Goal: Task Accomplishment & Management: Complete application form

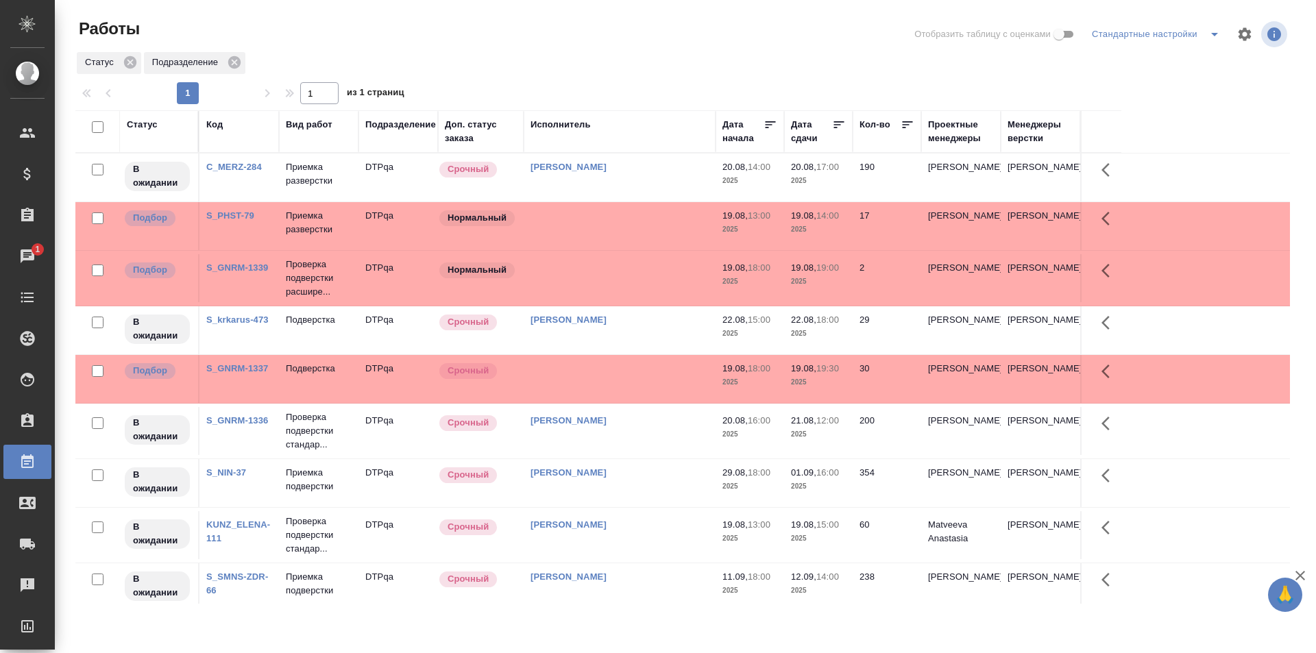
click at [243, 164] on link "C_MERZ-284" at bounding box center [234, 167] width 56 height 10
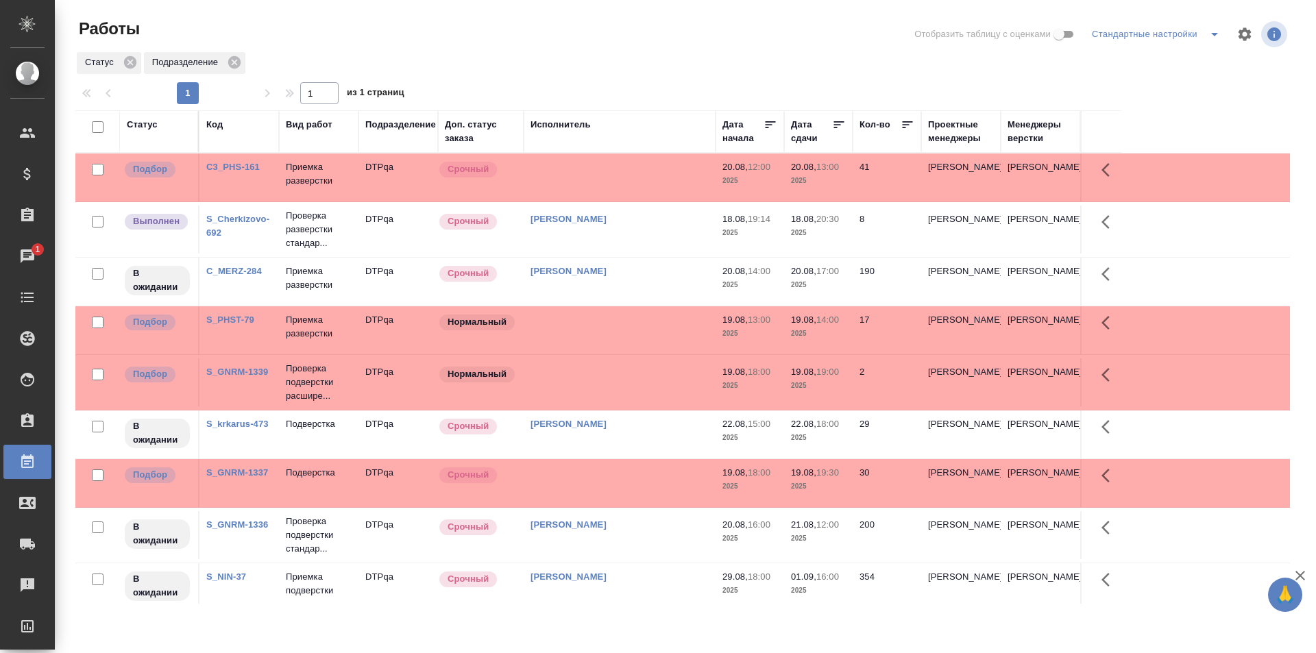
click at [618, 171] on td at bounding box center [620, 178] width 192 height 48
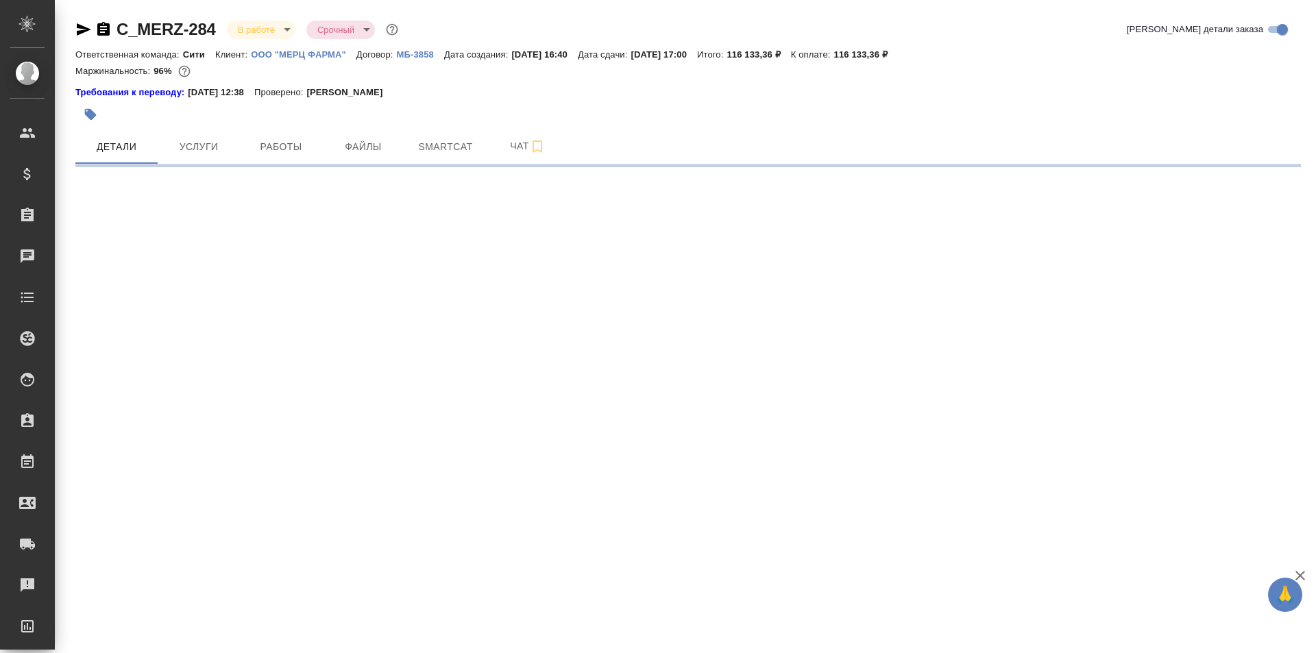
select select "RU"
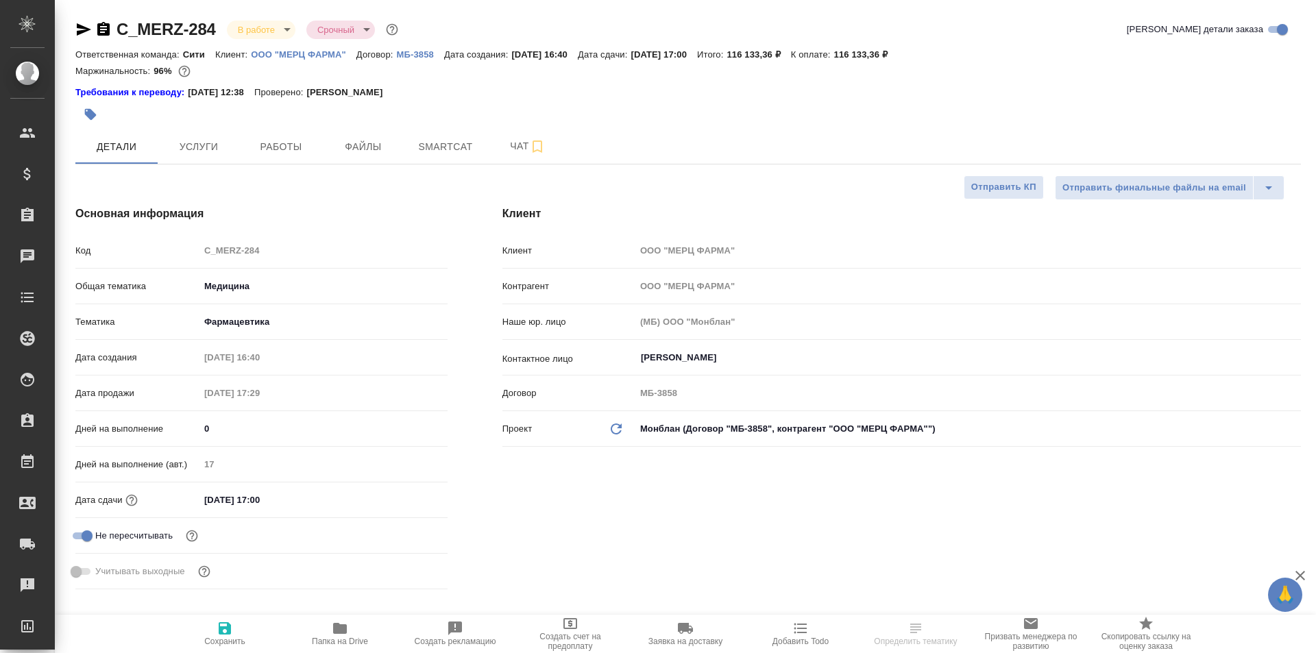
type textarea "x"
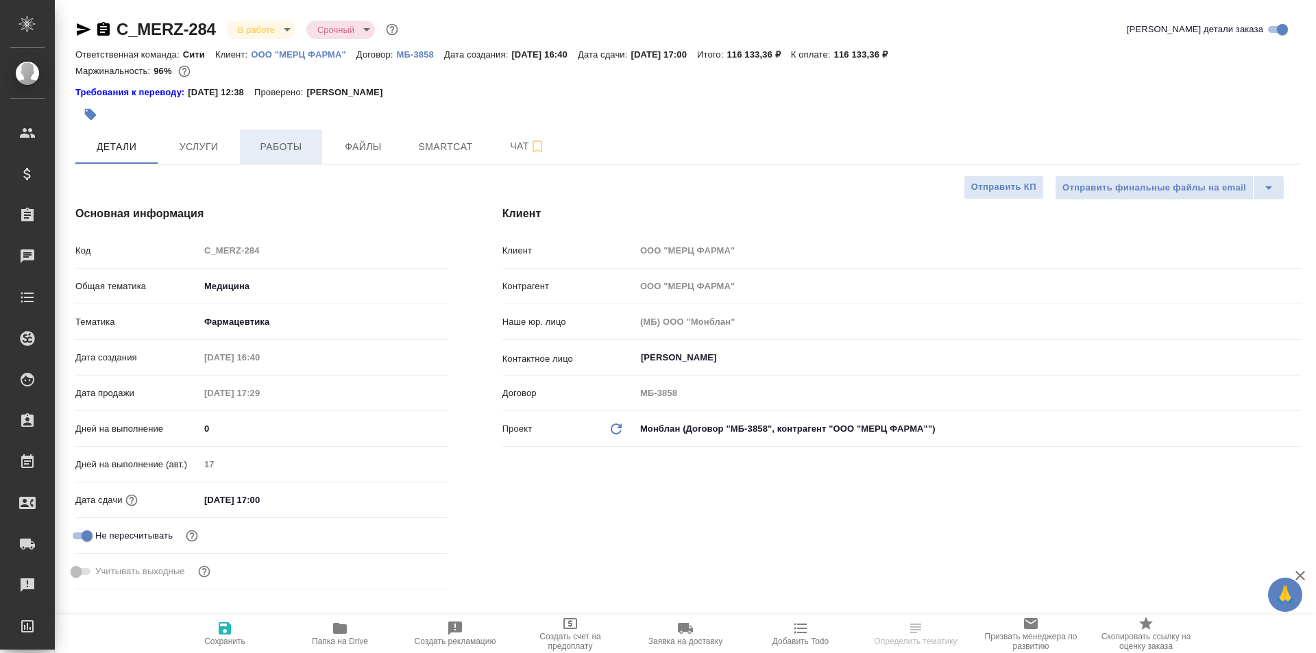
type textarea "x"
click at [286, 141] on span "Работы" at bounding box center [281, 147] width 66 height 17
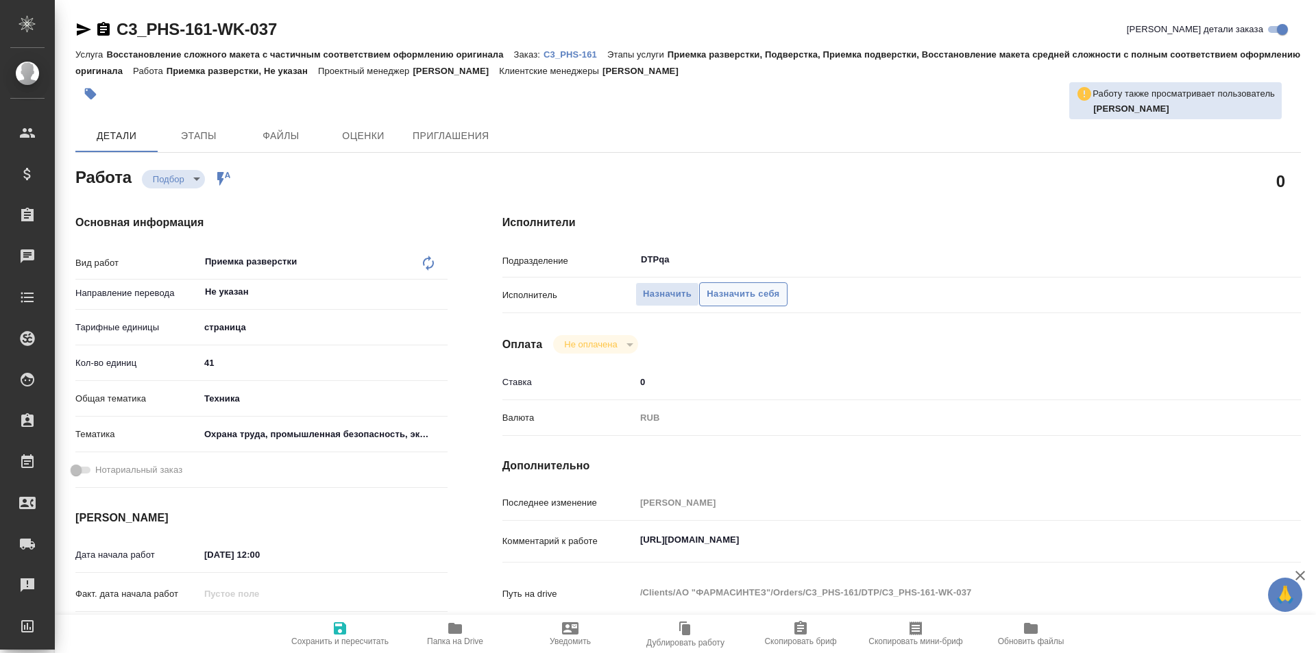
click at [738, 293] on span "Назначить себя" at bounding box center [743, 295] width 73 height 16
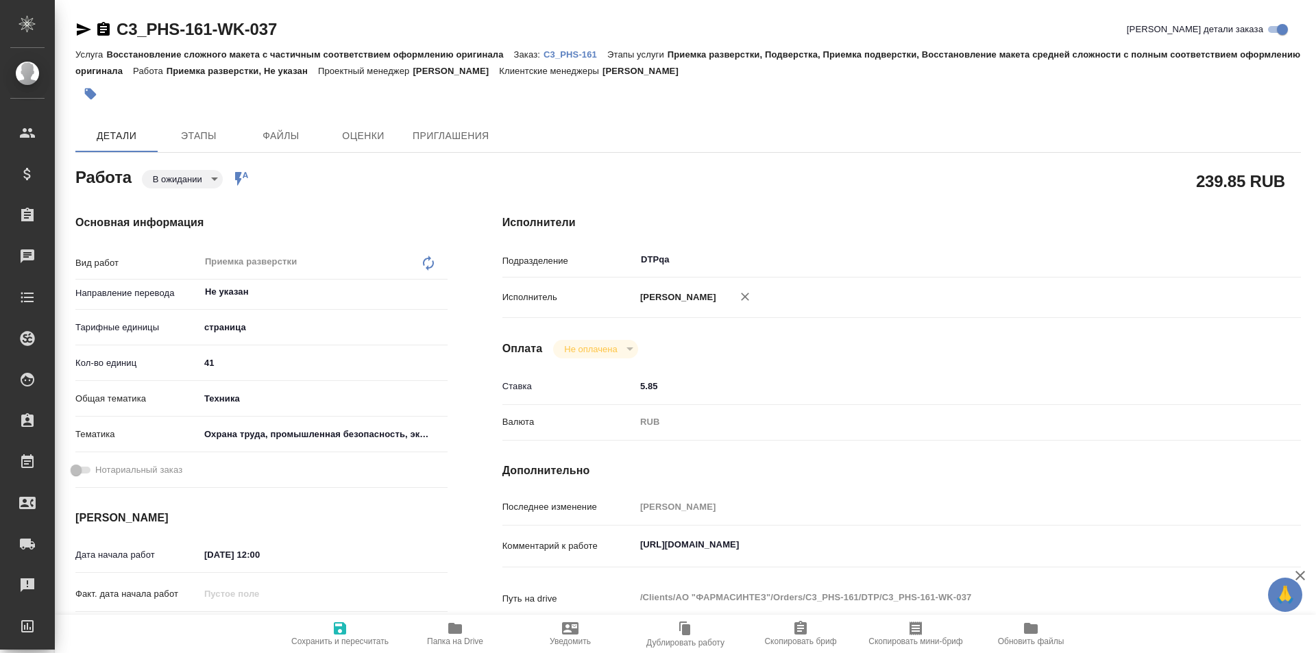
type textarea "x"
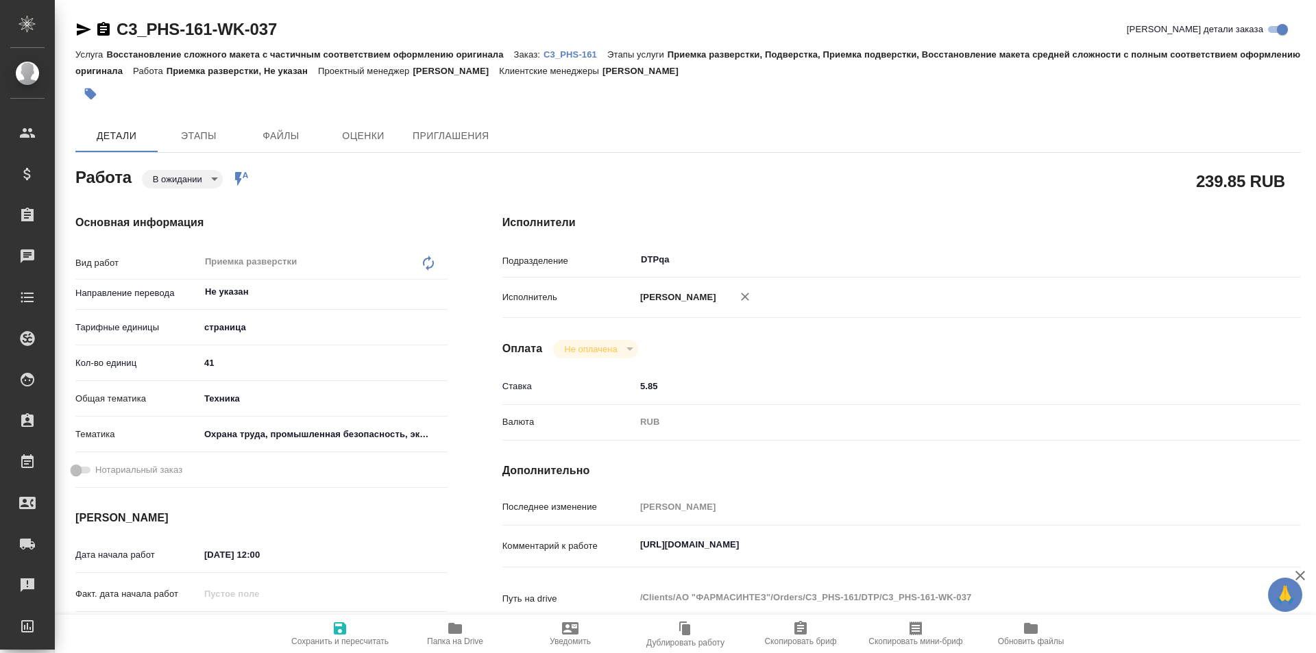
type textarea "x"
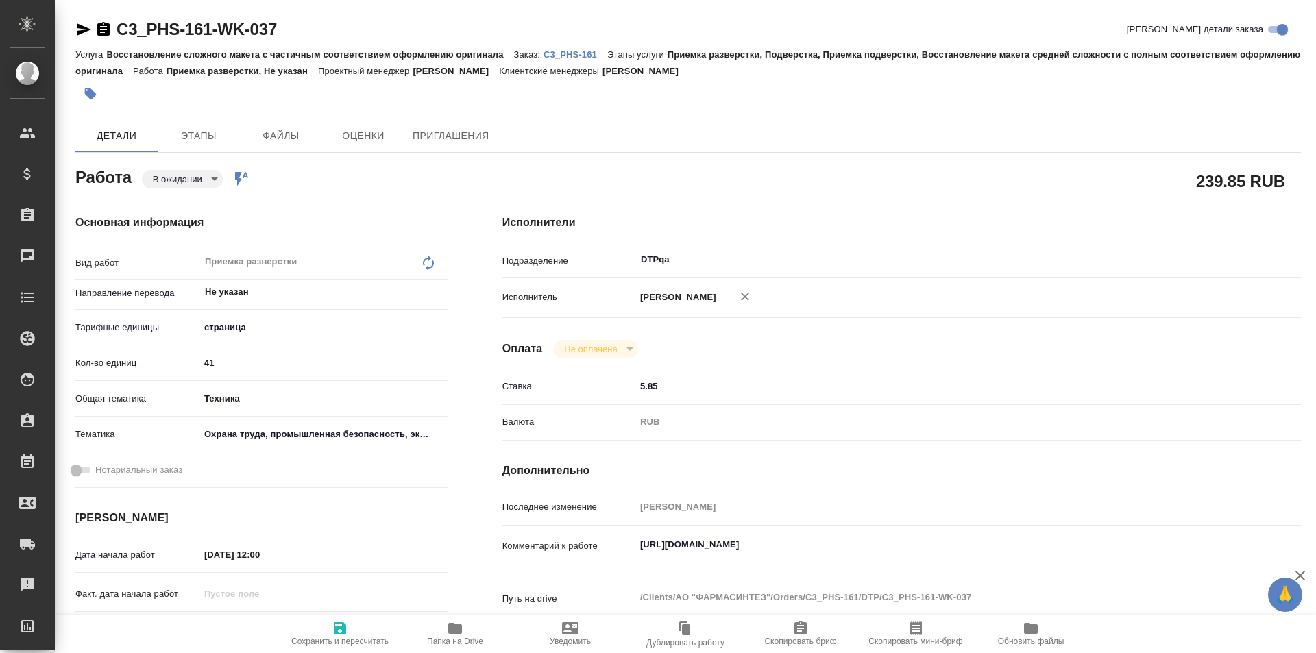
type textarea "x"
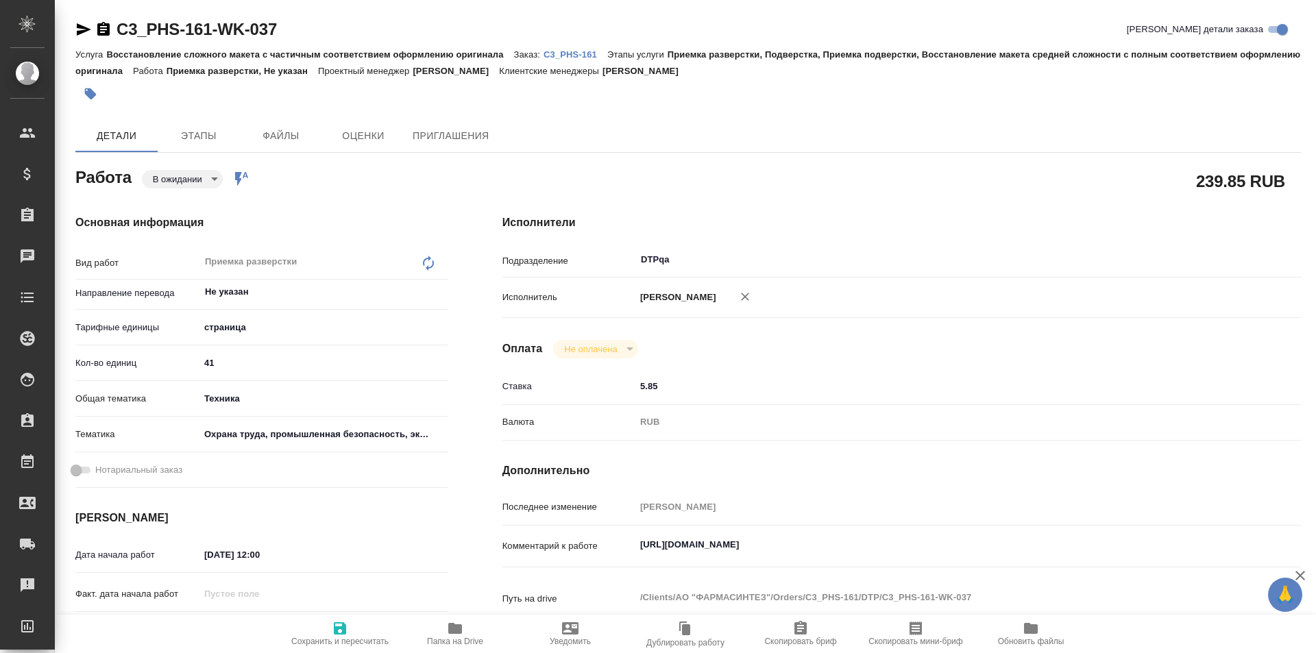
type textarea "x"
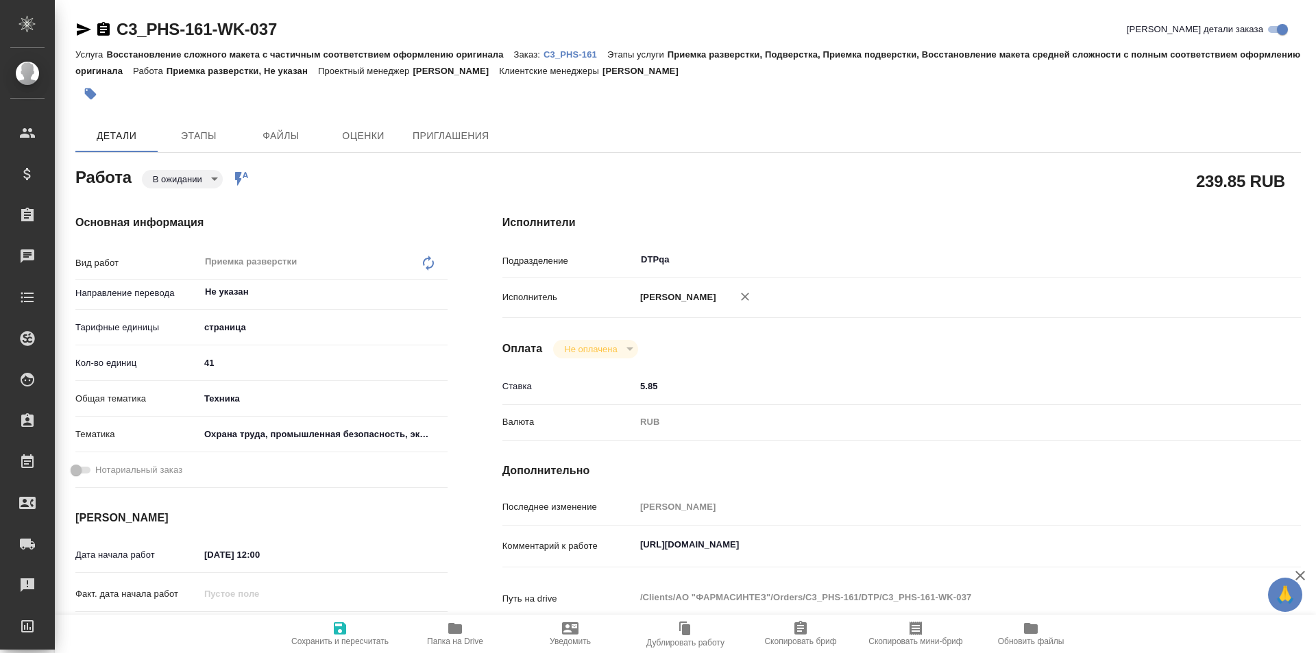
type textarea "x"
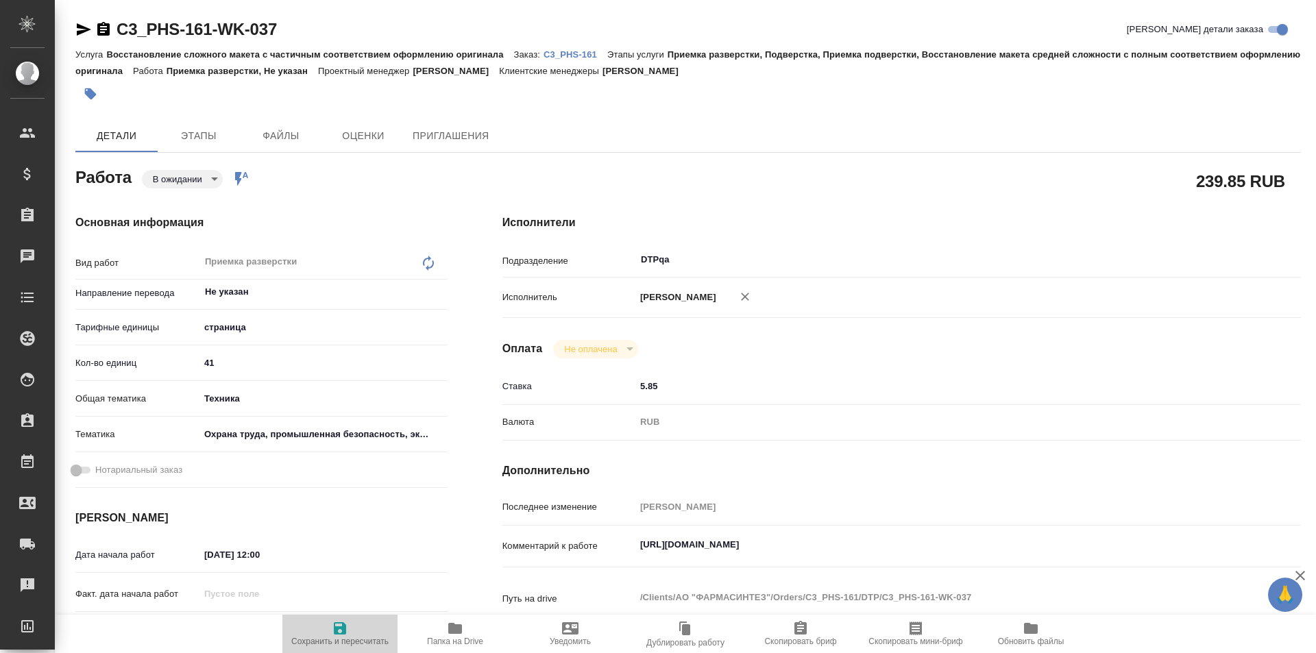
click at [340, 636] on icon "button" at bounding box center [340, 629] width 16 height 16
type textarea "x"
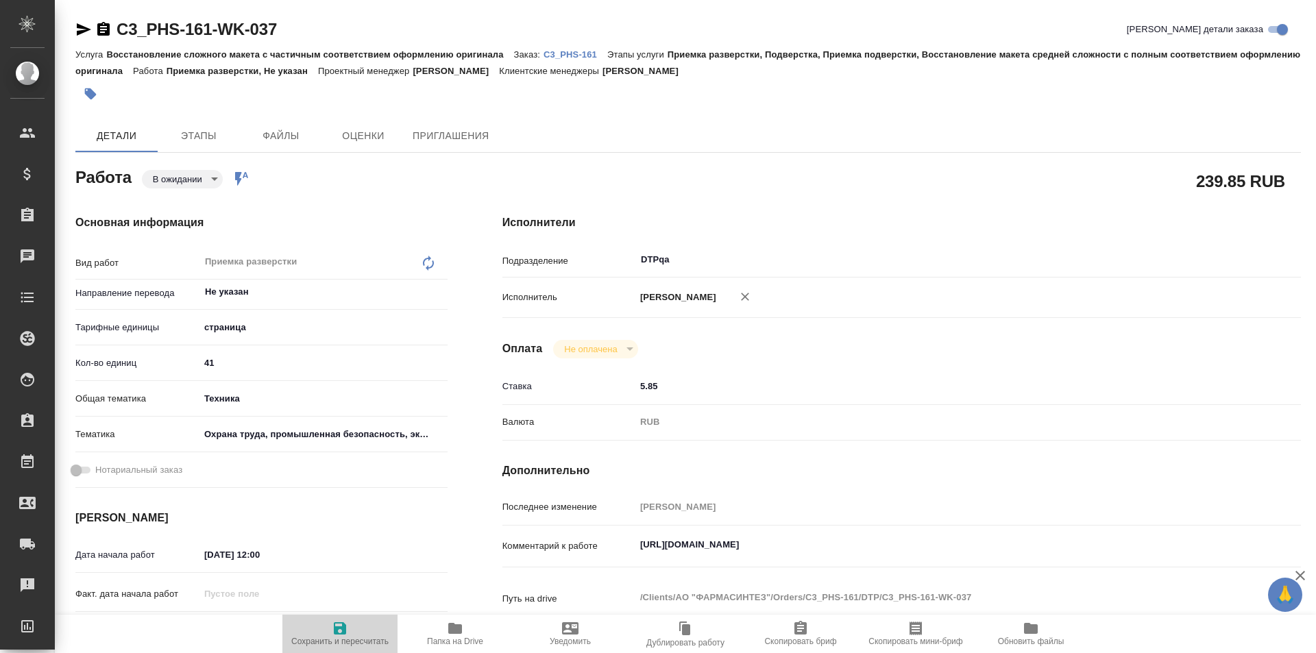
type textarea "x"
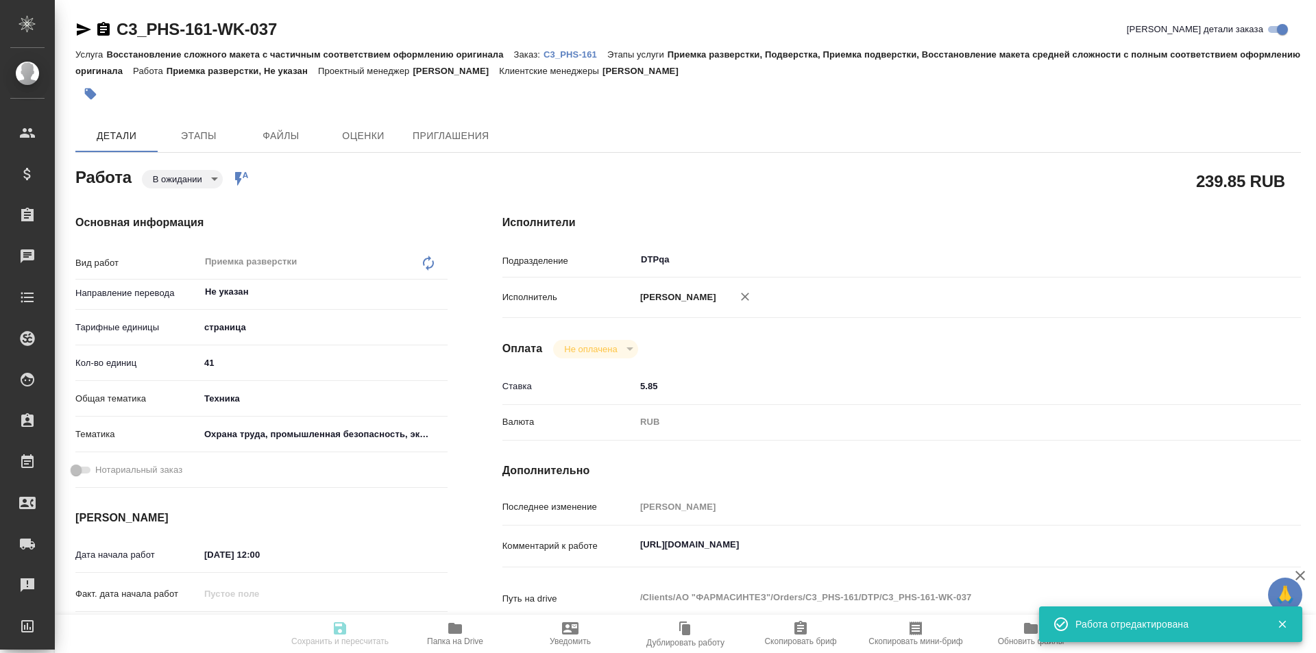
type textarea "x"
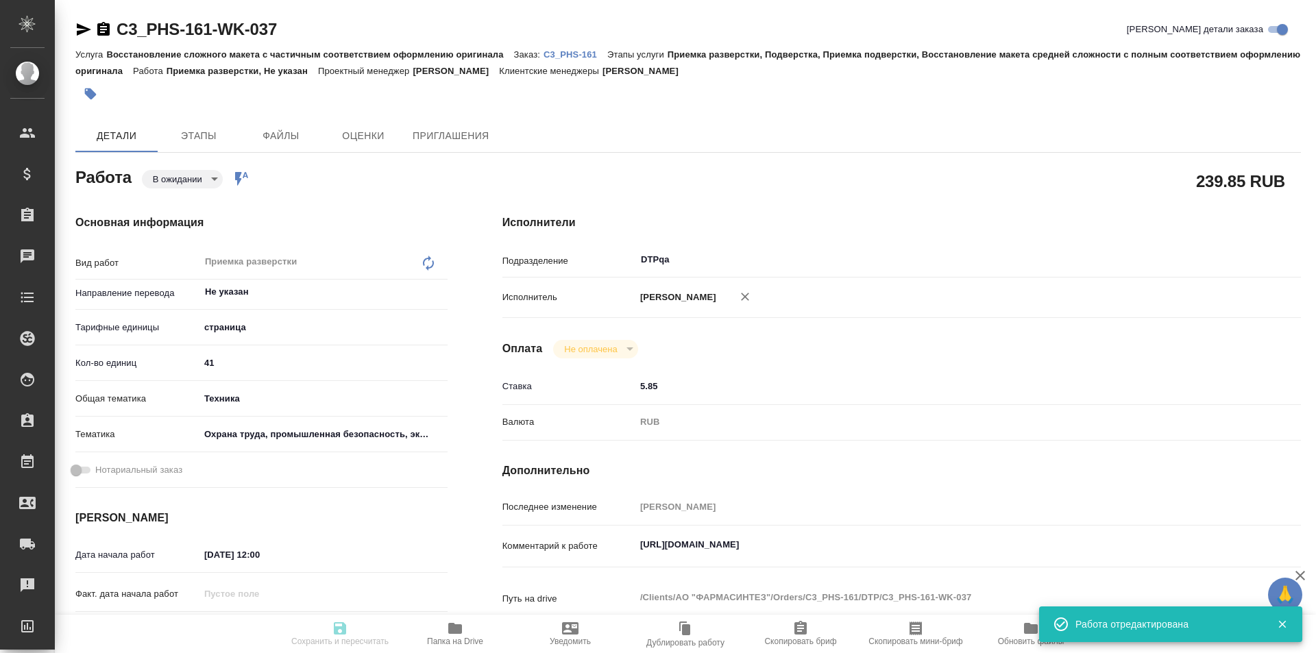
type input "pending"
type textarea "Приемка разверстки"
type textarea "x"
type input "Не указан"
type input "5a8b1489cc6b4906c91bfdb2"
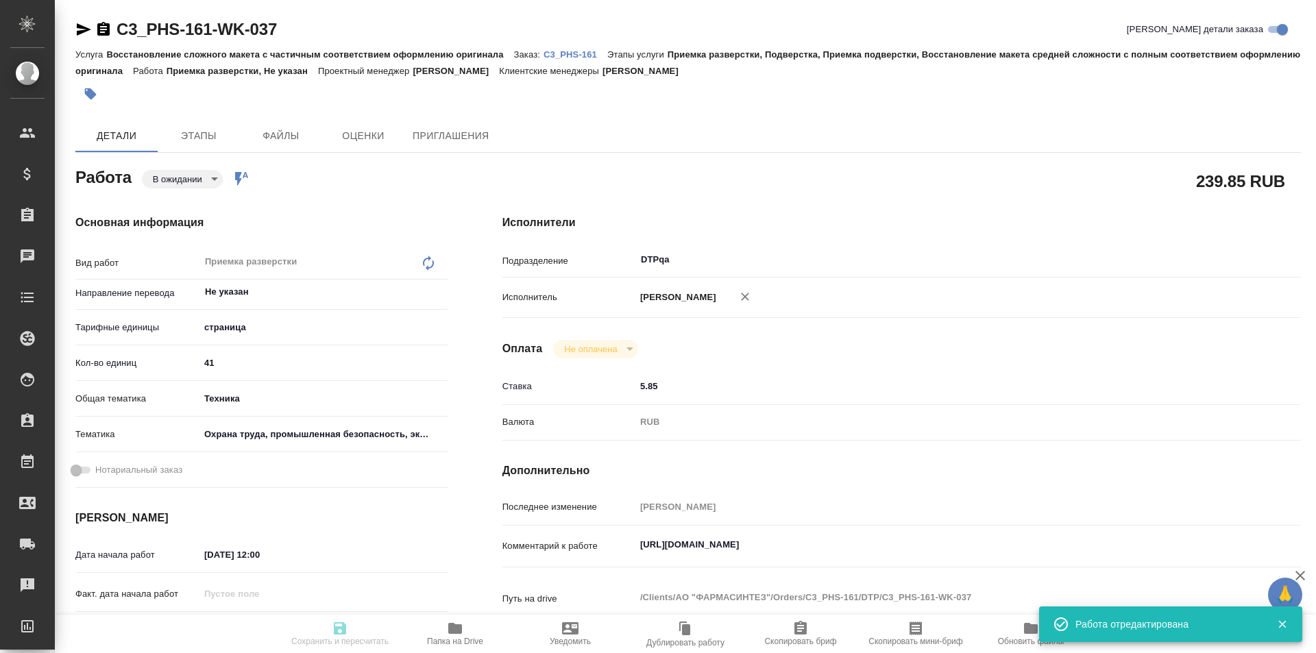
type input "41"
type input "tech"
type input "5f647205b73bc97568ca66b9"
type input "20.08.2025 12:00"
type input "20.08.2025 13:00"
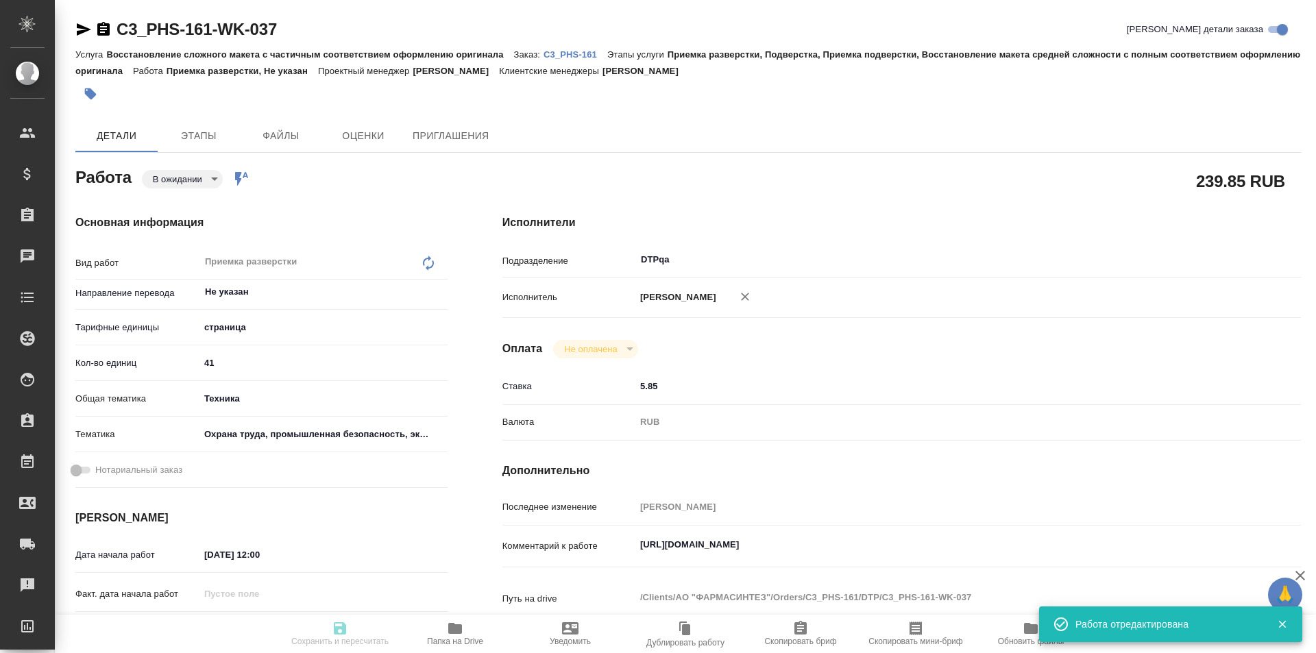
type input "23.08.2025 18:00"
type input "DTPqa"
type input "notPayed"
type input "5.85"
type input "RUB"
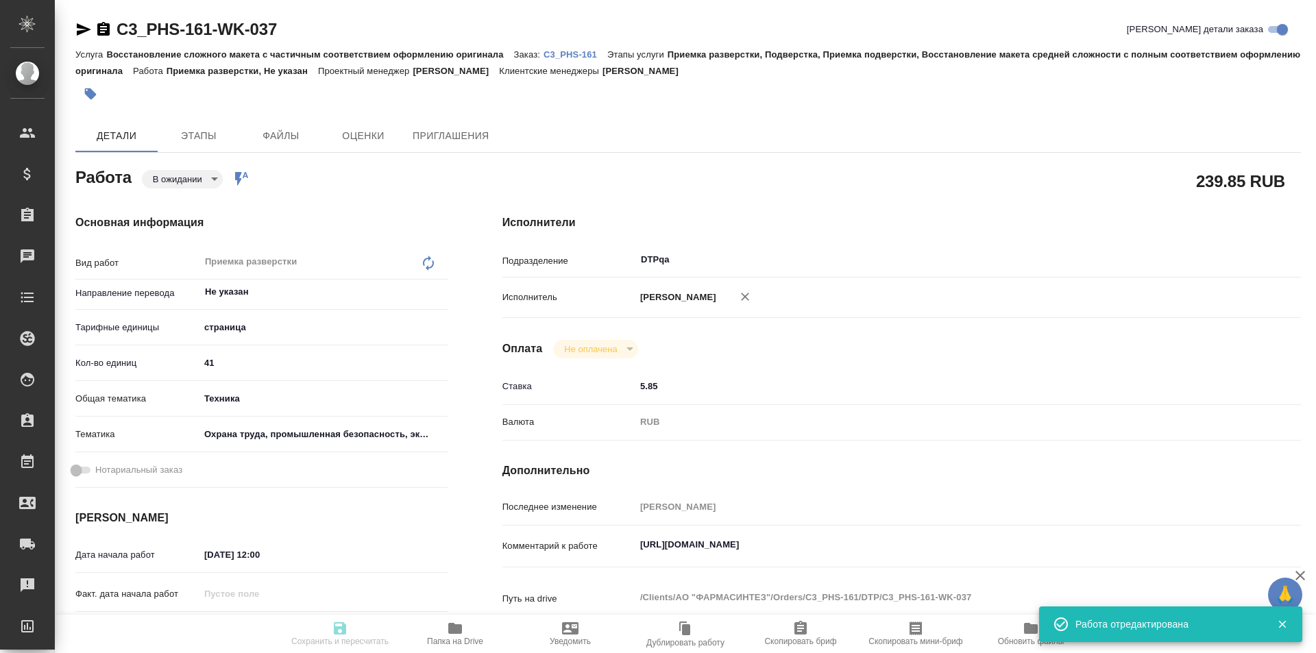
type input "[PERSON_NAME]"
type textarea "https://tera.awatera.com/Work/68a34139434495147eb3e079/"
type textarea "x"
type textarea "/Clients/АО "ФАРМАСИНТЕЗ"/Orders/C3_PHS-161/DTP/C3_PHS-161-WK-037"
type textarea "x"
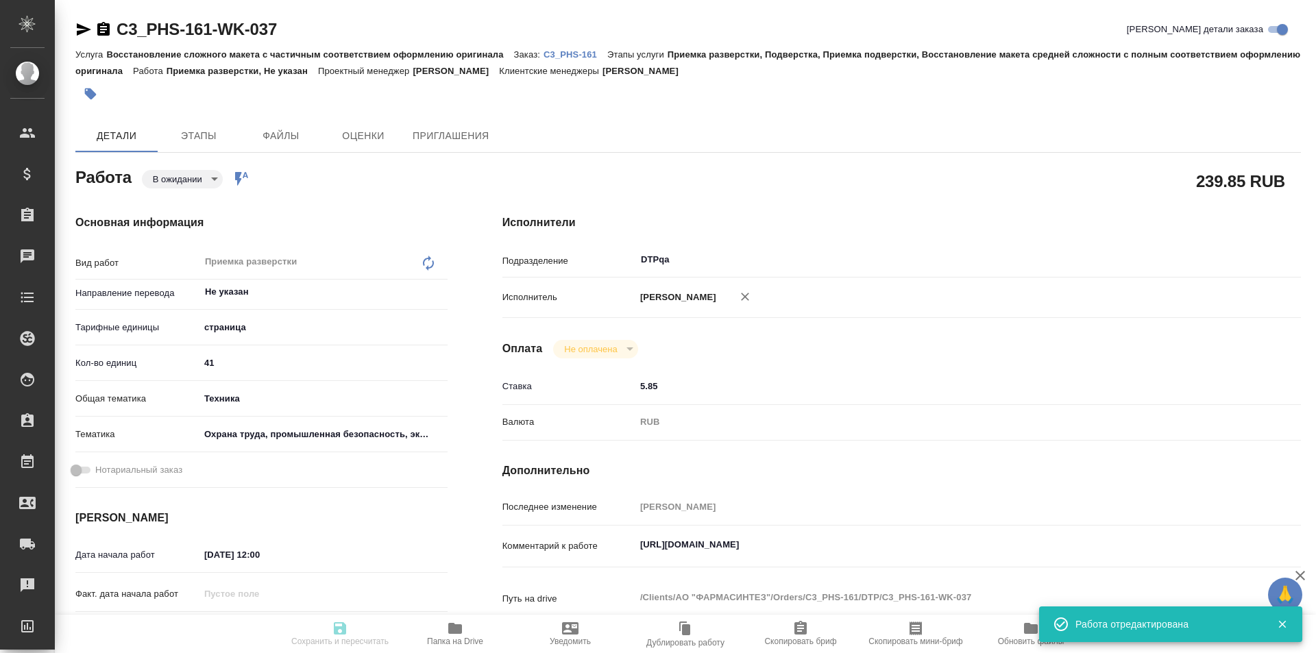
type input "C3_PHS-161"
type input "Восстановление сложного макета с частичным соответствием оформлению оригинала"
type input "Приемка разверстки, Подверстка, Приемка подверстки, Восстановление макета средн…"
type input "Никитина Татьяна"
type input "[PERSON_NAME]"
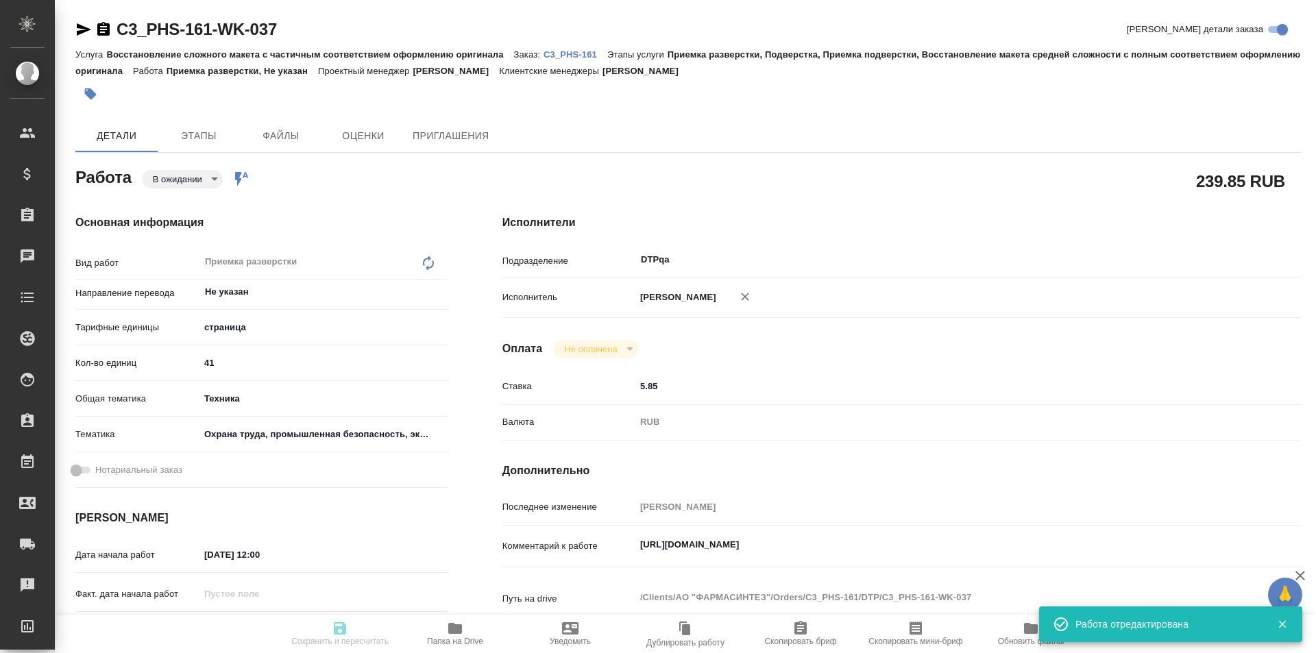
type input "/Clients/АО "ФАРМАСИНТЕЗ"/Orders/C3_PHS-161"
type textarea "x"
type textarea "ссылка на ск, создала единый проект на два языка, тера не делает его прицепить …"
type textarea "x"
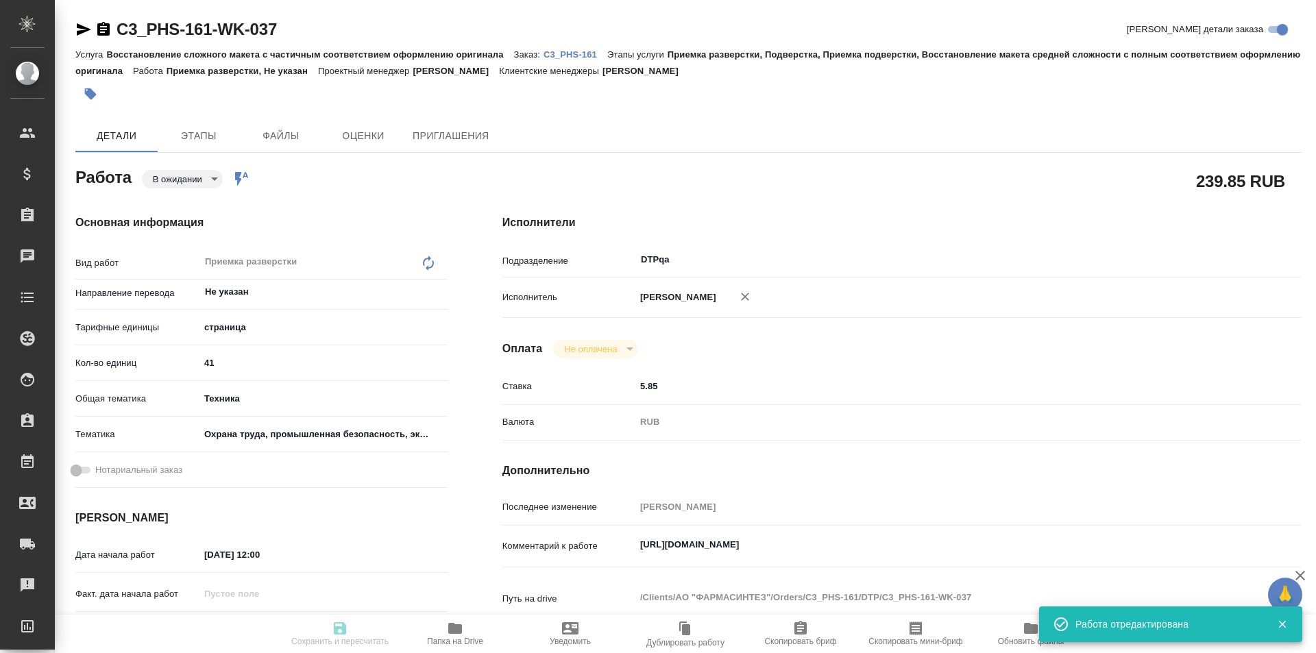
type textarea "x"
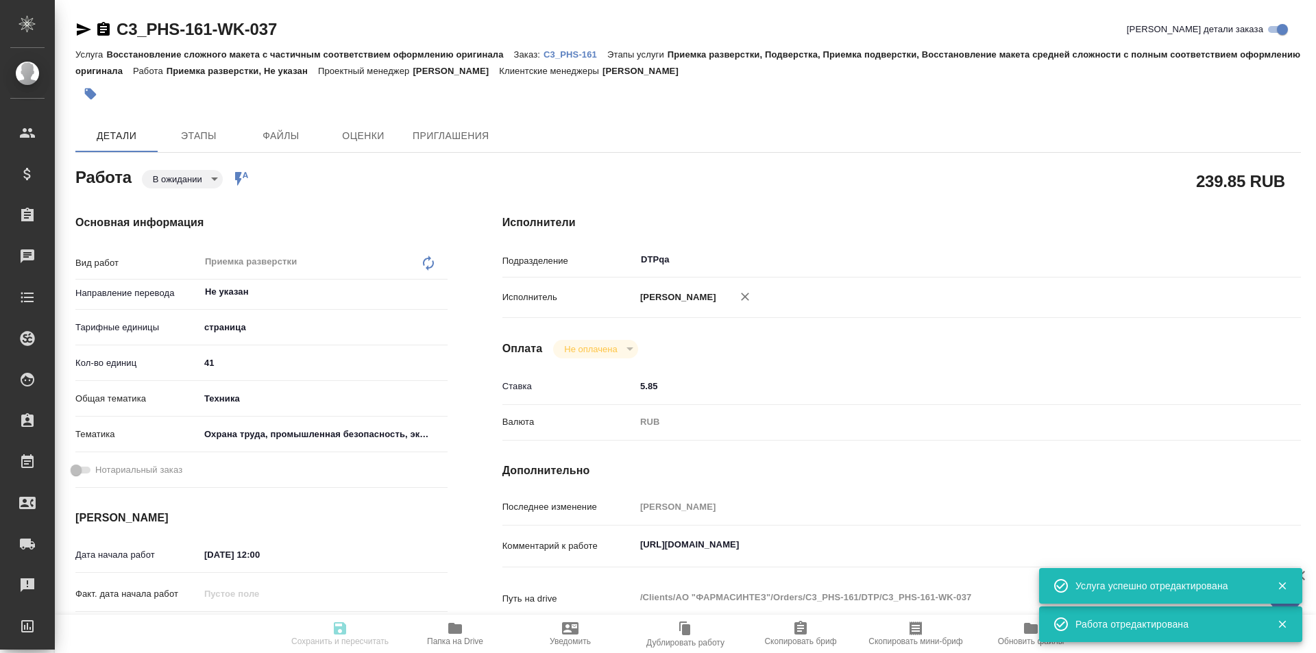
type textarea "x"
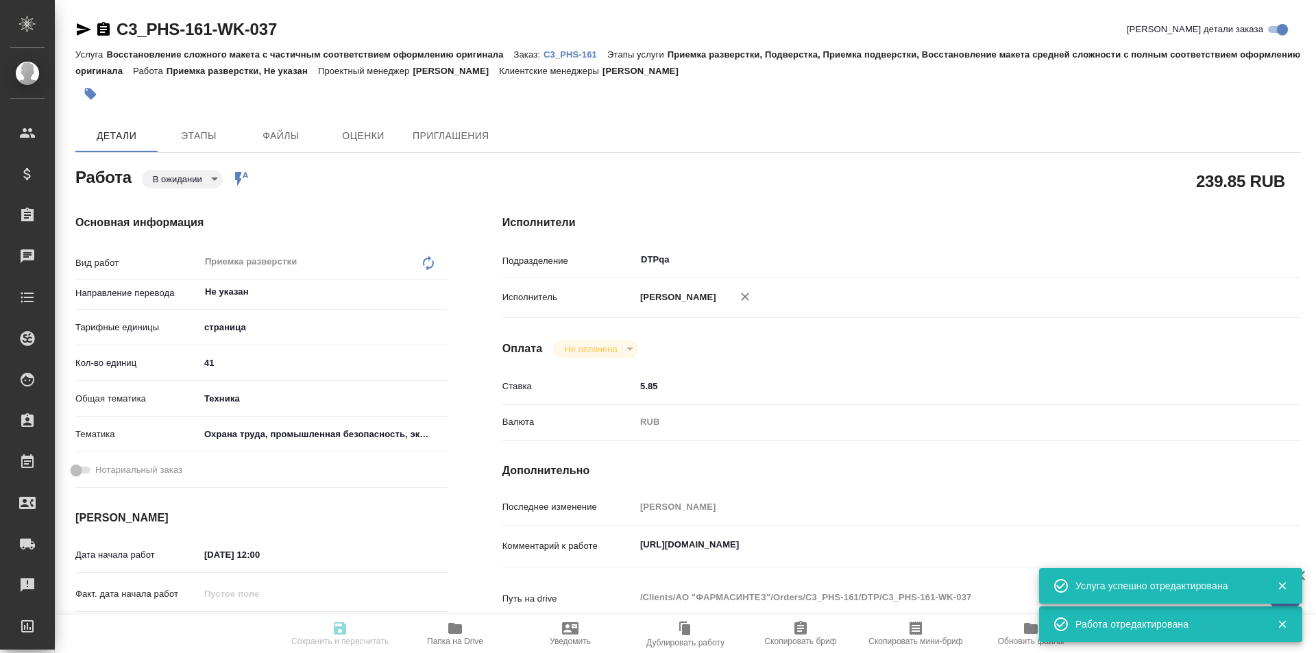
type textarea "x"
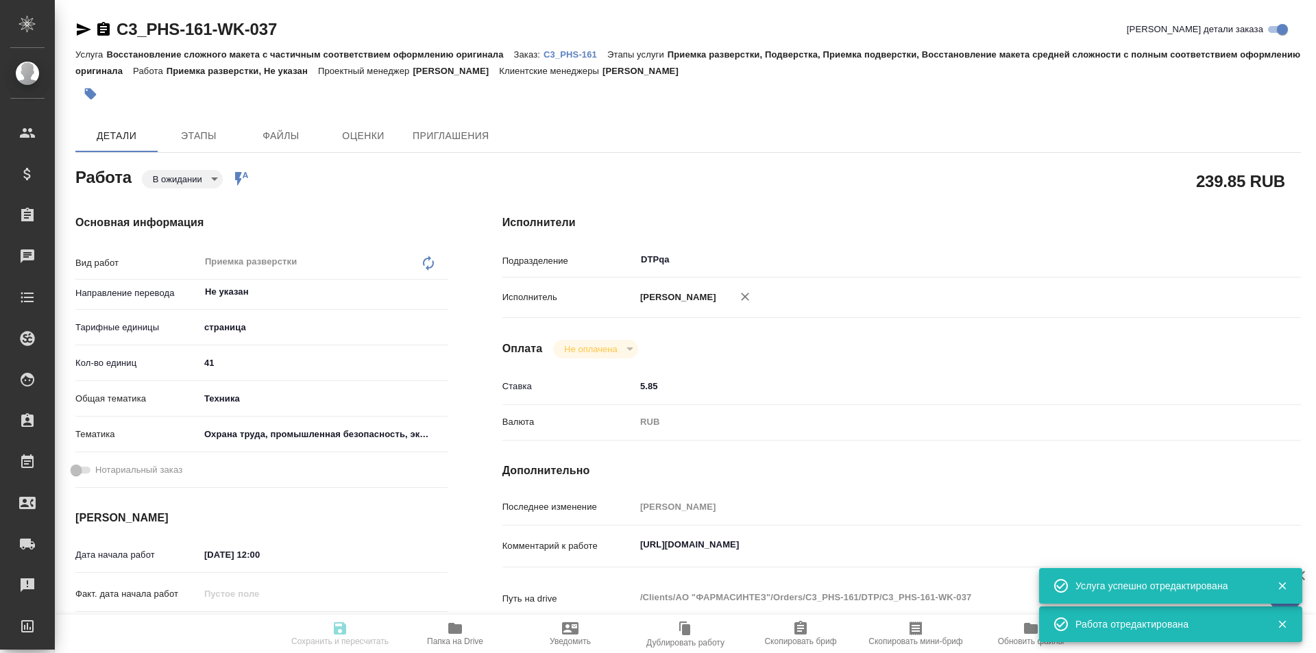
type textarea "x"
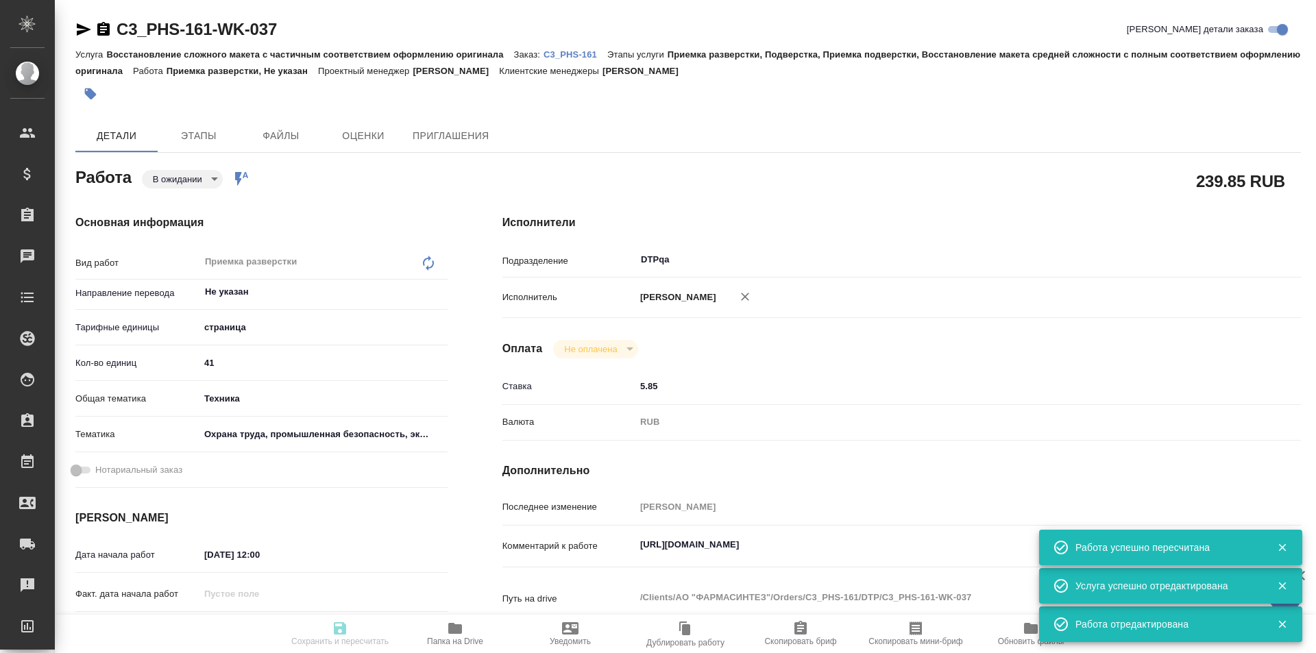
type input "pending"
type textarea "Приемка разверстки"
type textarea "x"
type input "Не указан"
type input "5a8b1489cc6b4906c91bfdb2"
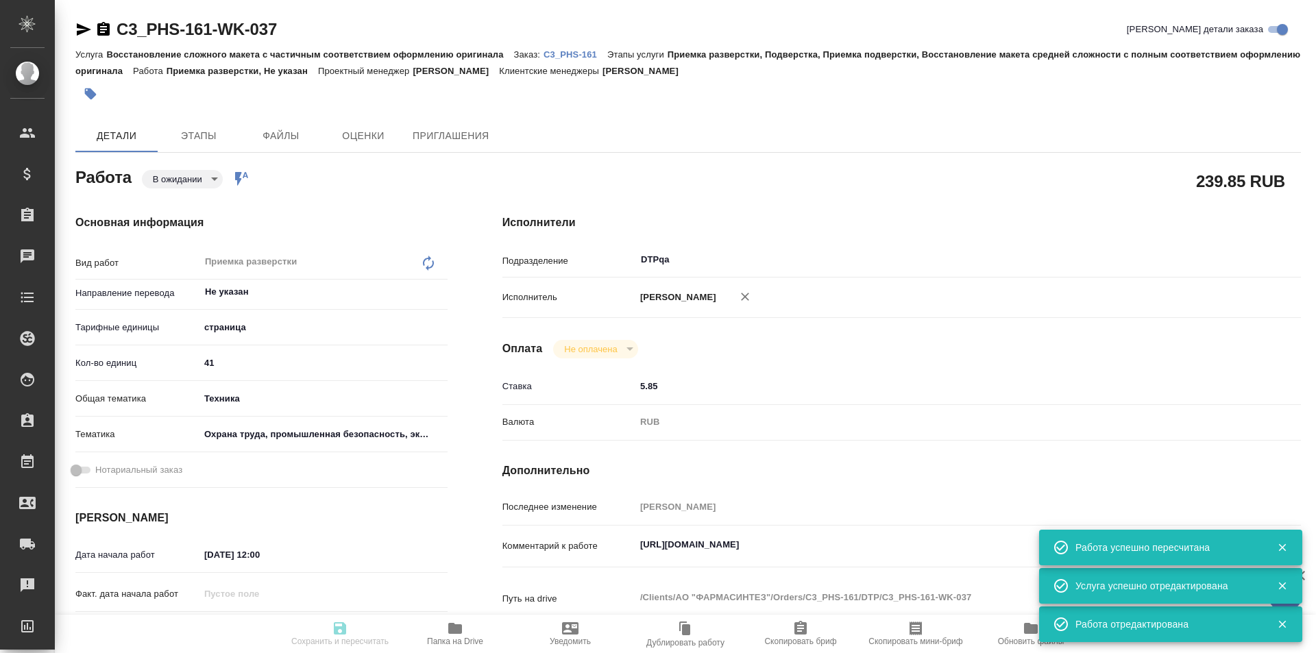
type input "41"
type input "tech"
type input "5f647205b73bc97568ca66b9"
type input "20.08.2025 12:00"
type input "20.08.2025 13:00"
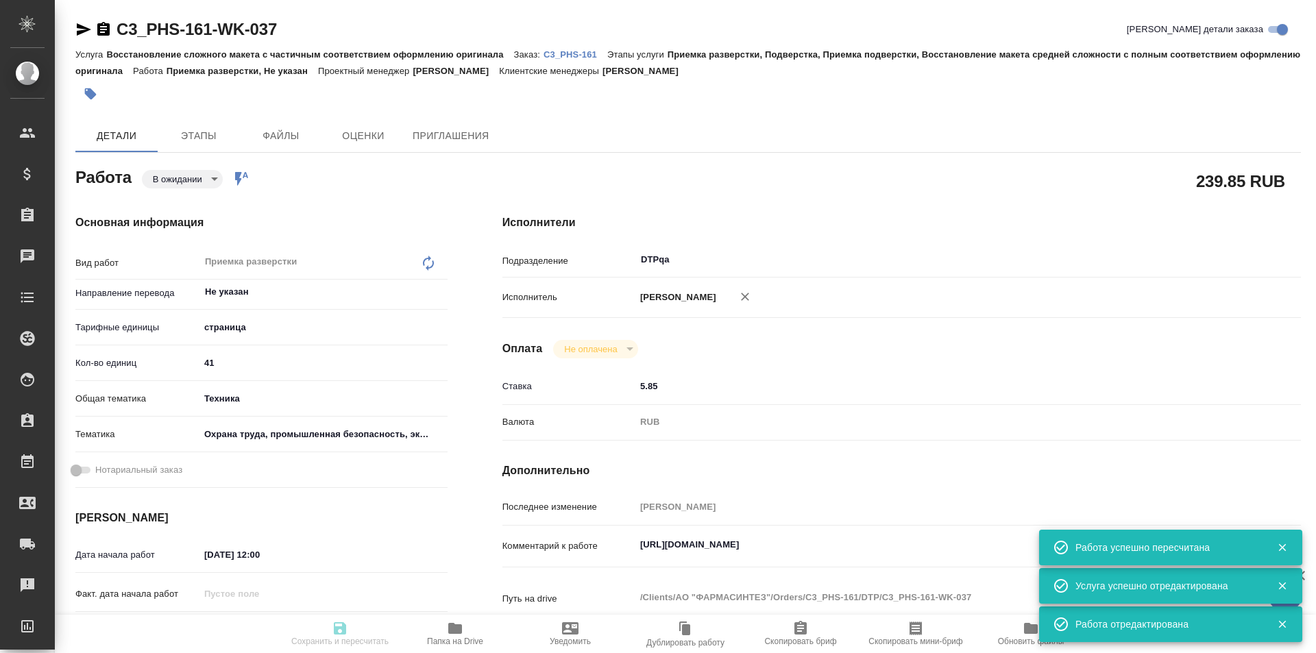
type input "23.08.2025 18:00"
type input "DTPqa"
type input "notPayed"
type input "5.85"
type input "RUB"
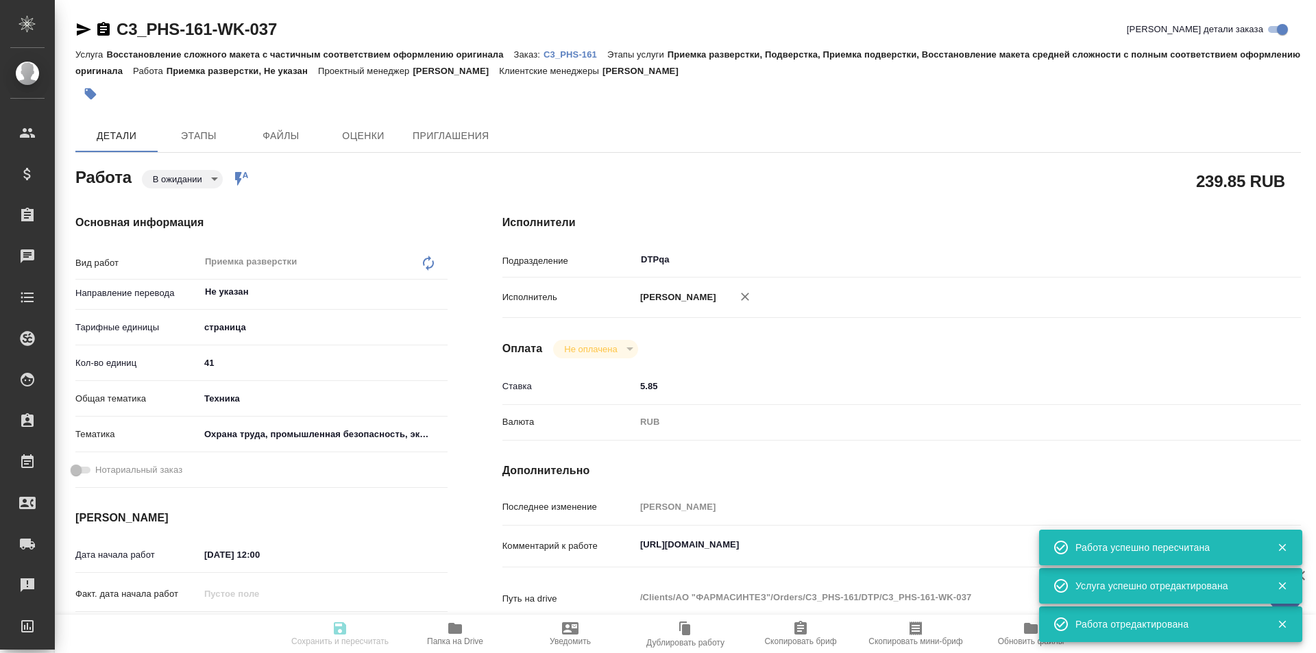
type input "Исмагилова Диана"
type textarea "https://tera.awatera.com/Work/68a34139434495147eb3e079/"
type textarea "x"
type textarea "/Clients/АО "ФАРМАСИНТЕЗ"/Orders/C3_PHS-161/DTP/C3_PHS-161-WK-037"
type textarea "x"
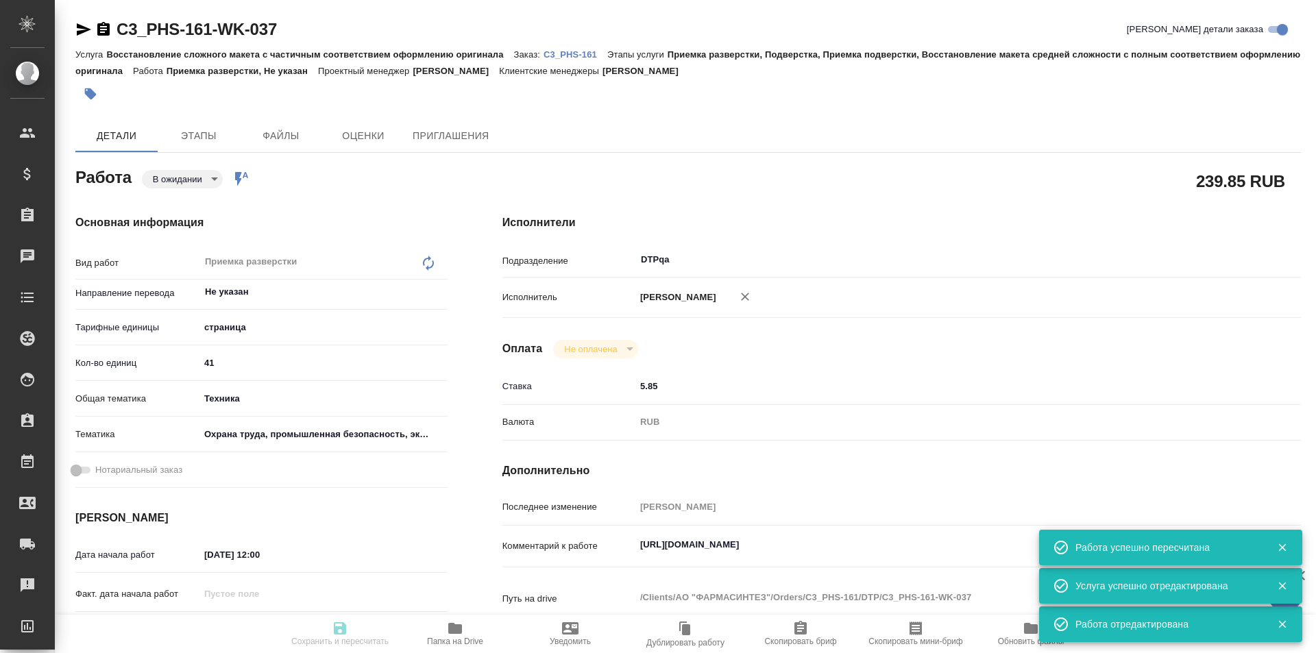
type input "C3_PHS-161"
type input "Восстановление сложного макета с частичным соответствием оформлению оригинала"
type input "Приемка разверстки, Подверстка, Приемка подверстки, Восстановление макета средн…"
type input "Никитина Татьяна"
type input "Заборова Александра"
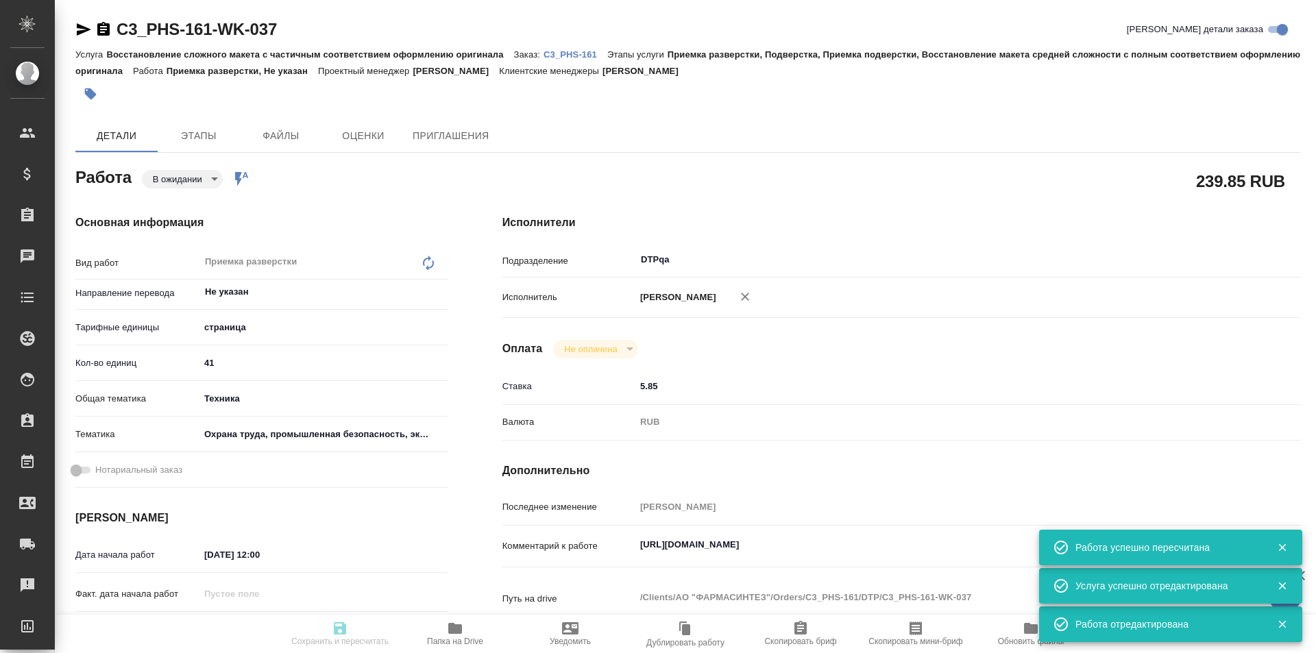
type input "/Clients/АО "ФАРМАСИНТЕЗ"/Orders/C3_PHS-161"
type textarea "x"
type textarea "ссылка на ск, создала единый проект на два языка, тера не делает его прицепить …"
type textarea "x"
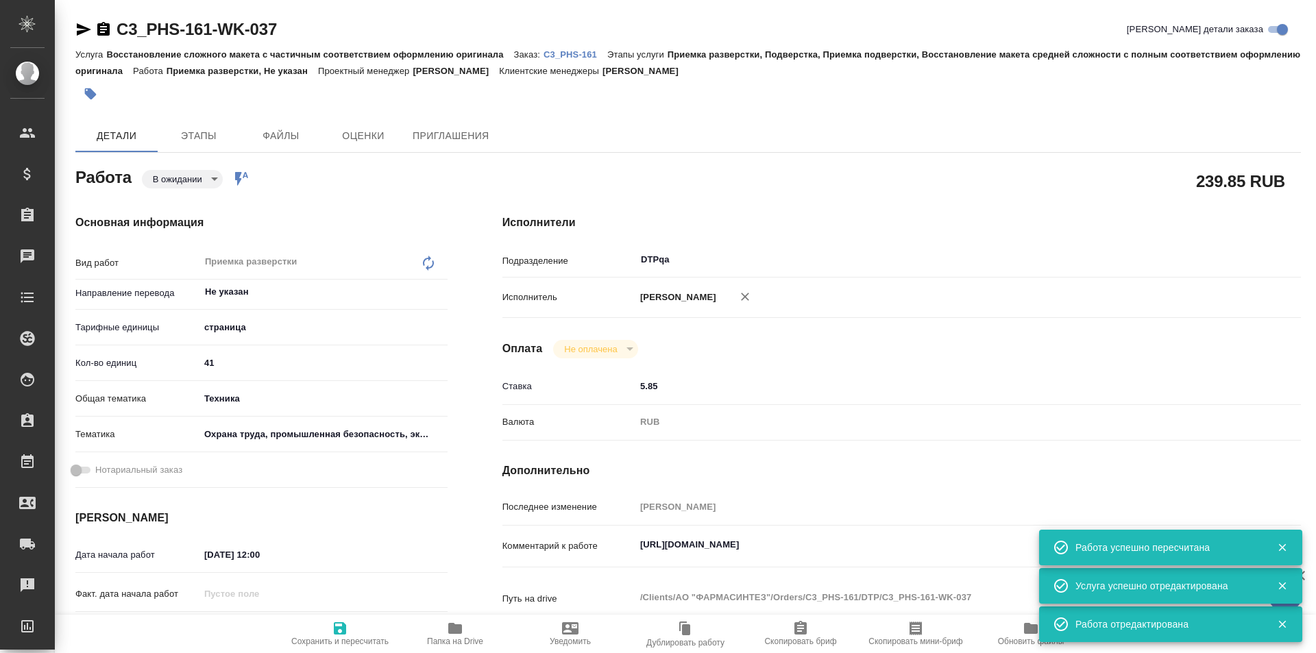
type textarea "x"
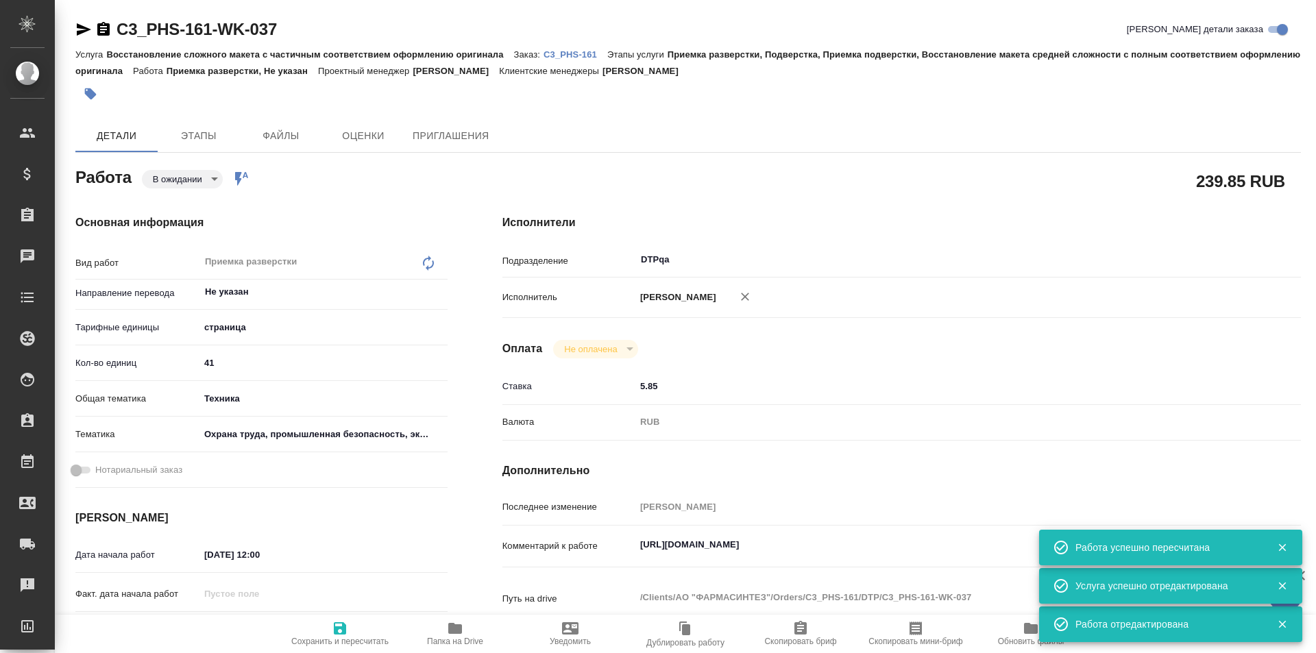
type textarea "x"
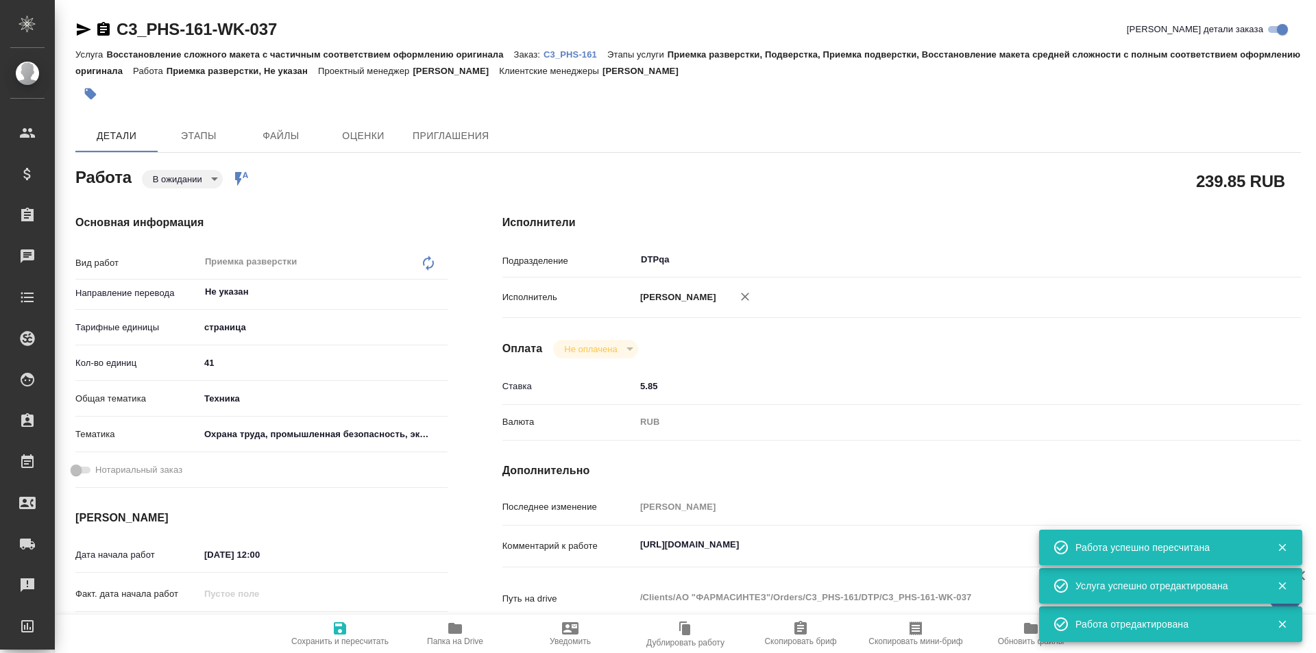
type textarea "x"
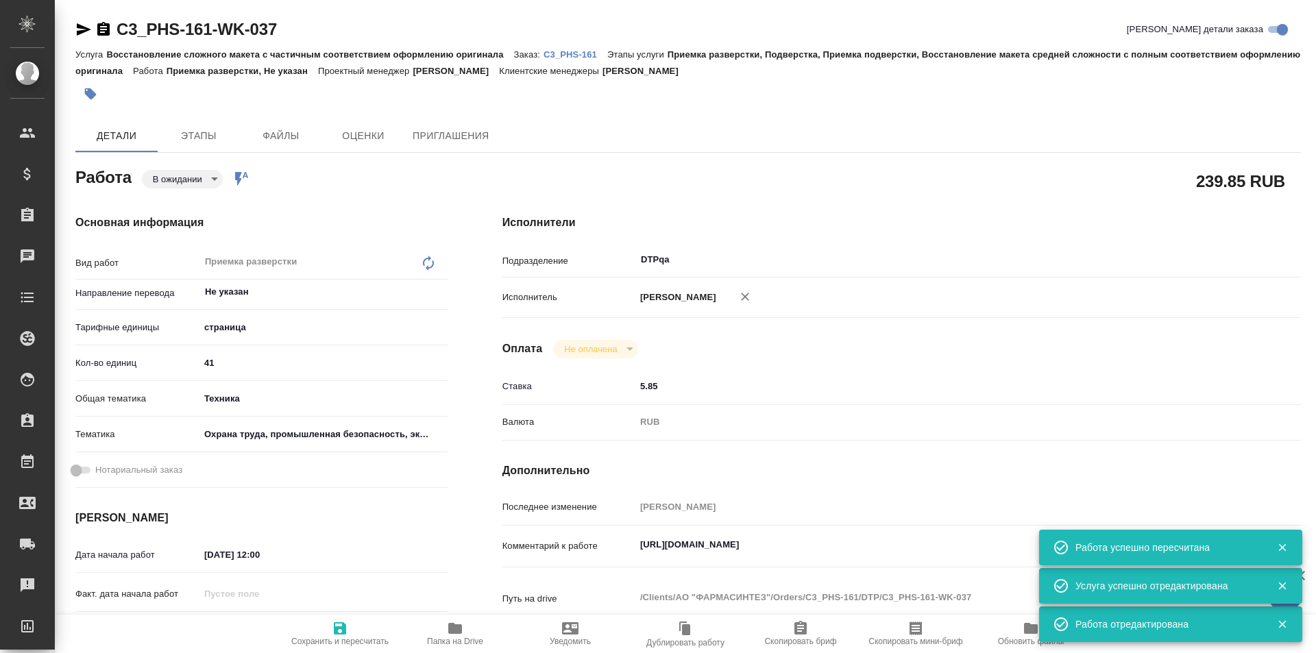
type textarea "x"
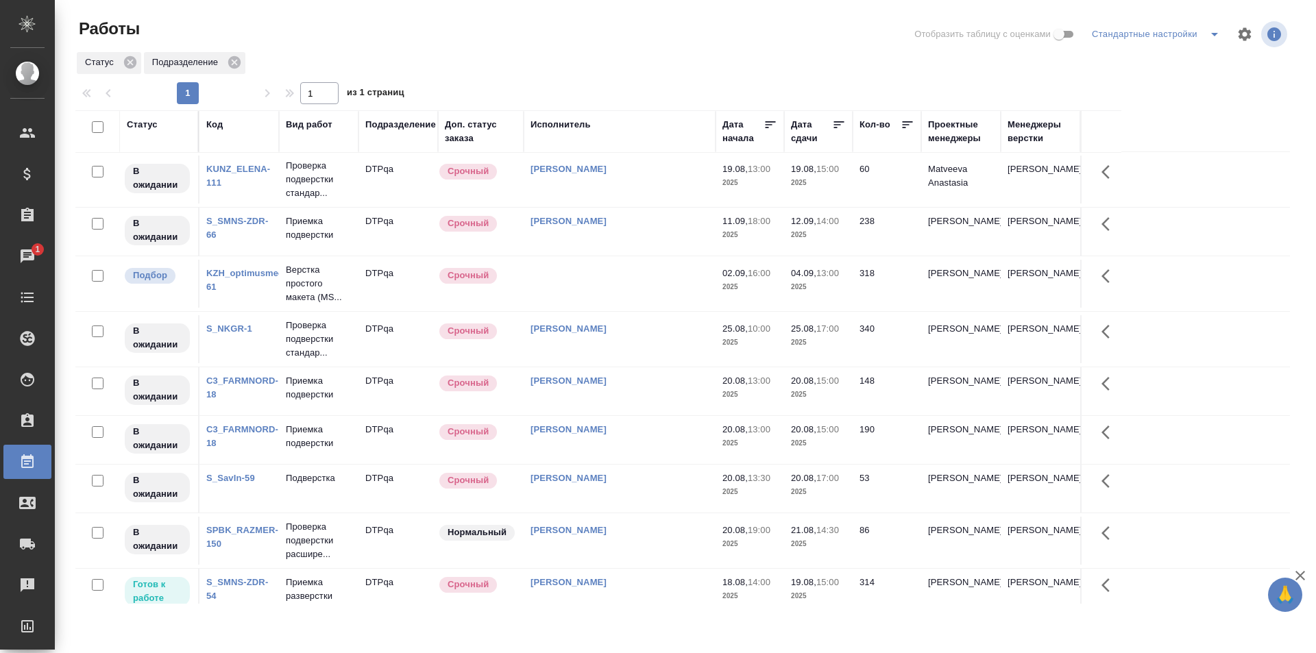
scroll to position [411, 0]
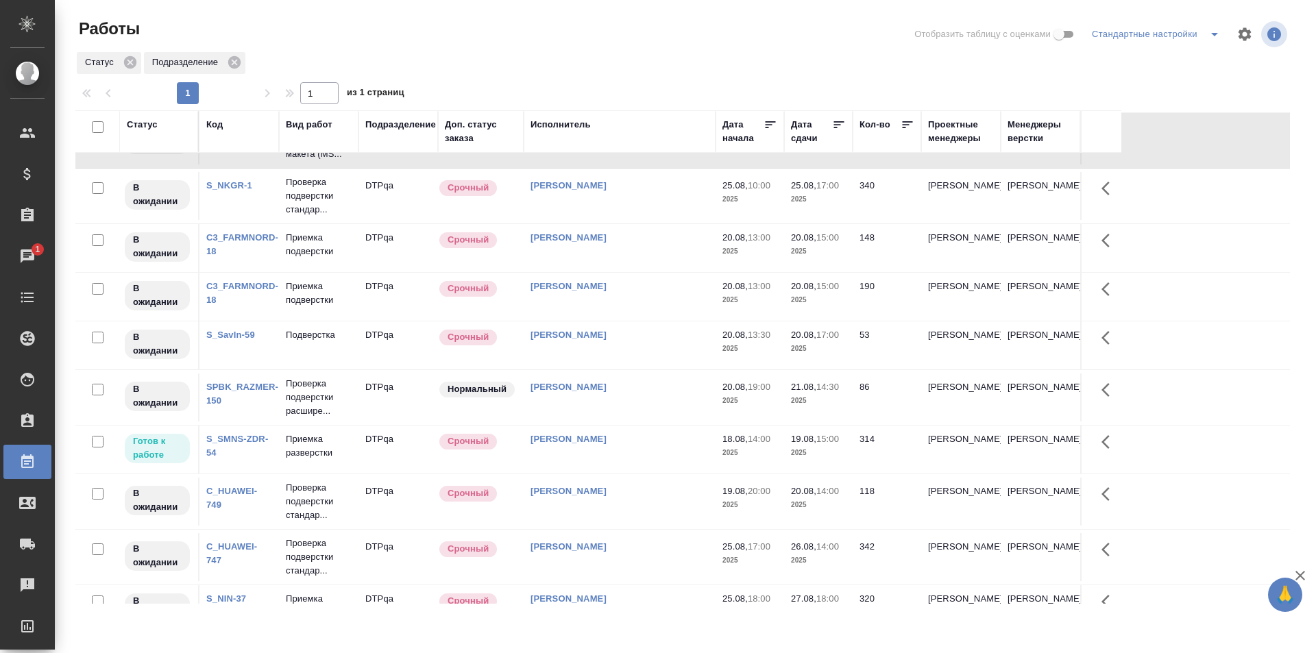
scroll to position [869, 0]
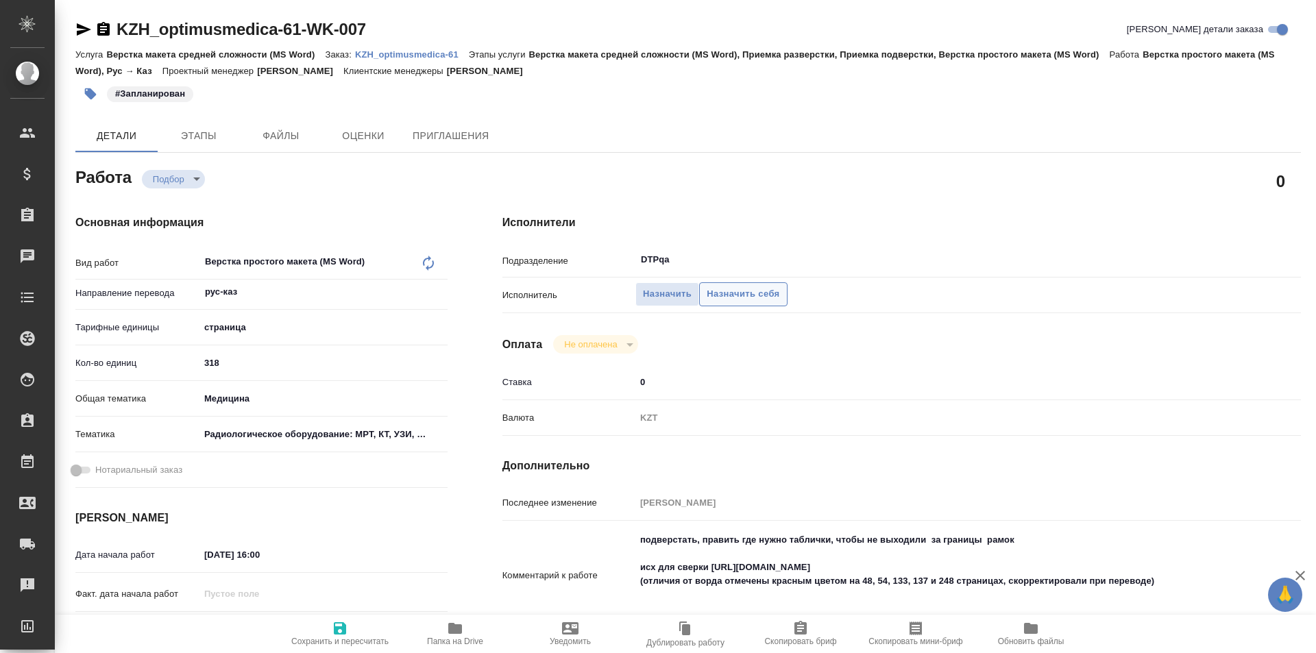
type textarea "x"
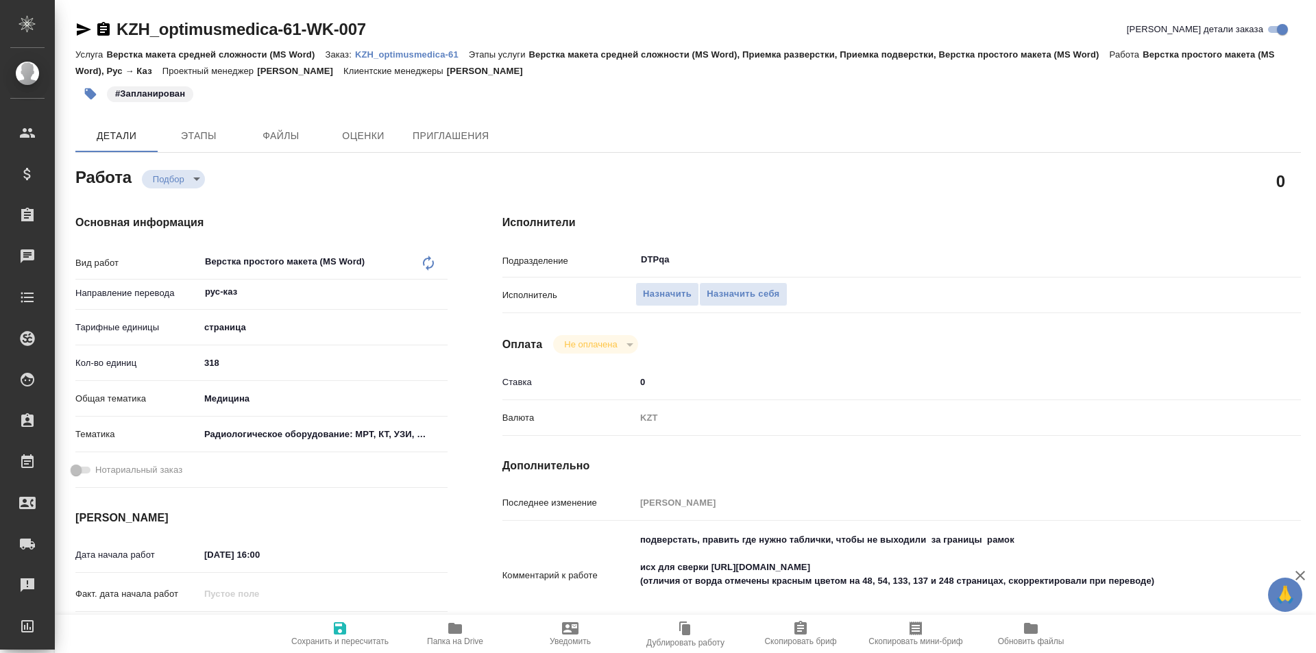
type textarea "x"
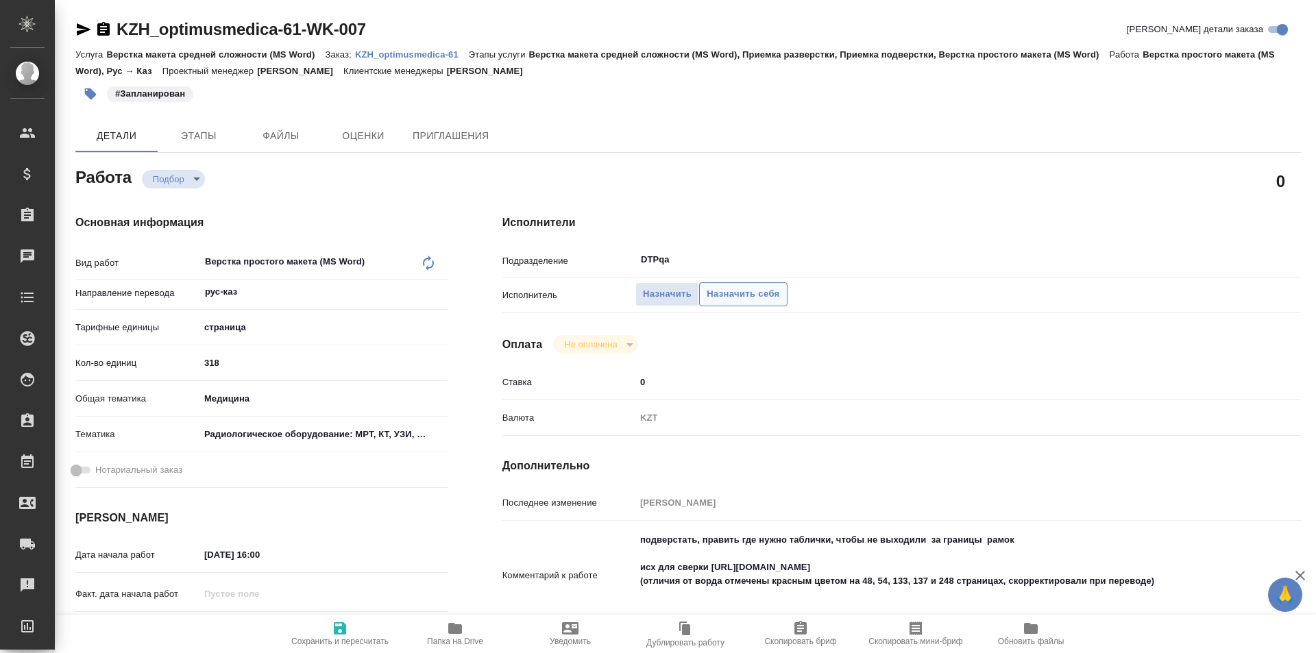
type textarea "x"
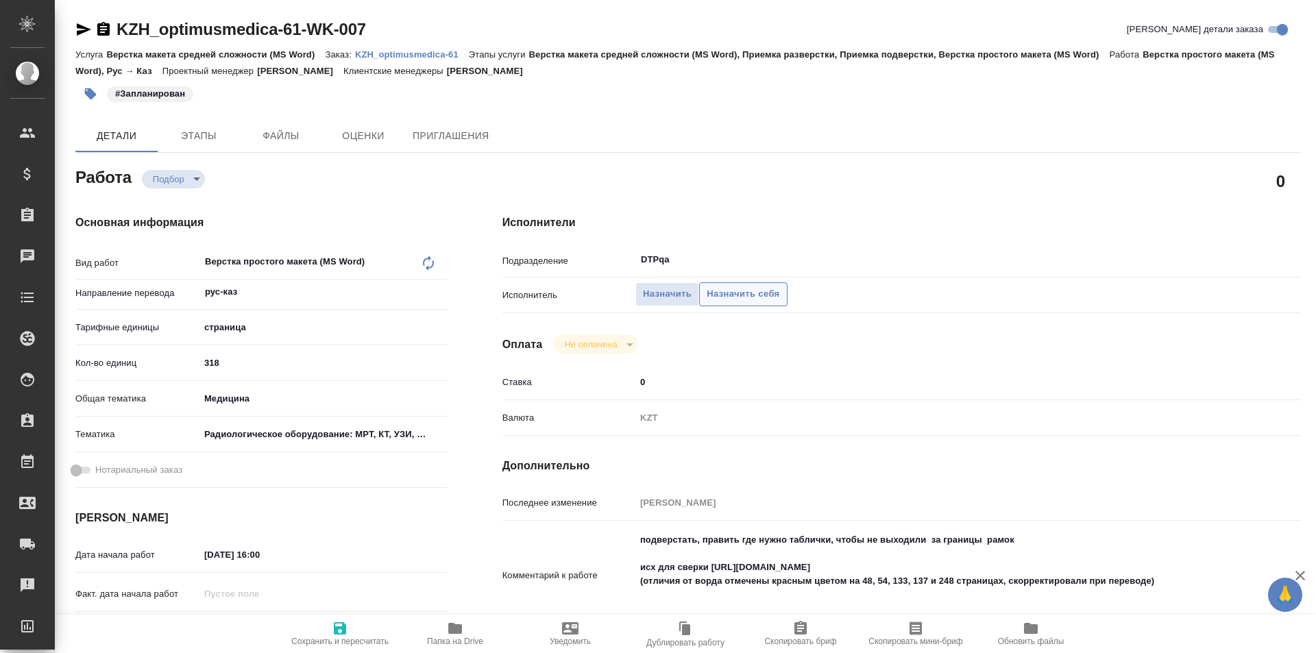
click at [730, 296] on span "Назначить себя" at bounding box center [743, 295] width 73 height 16
type textarea "x"
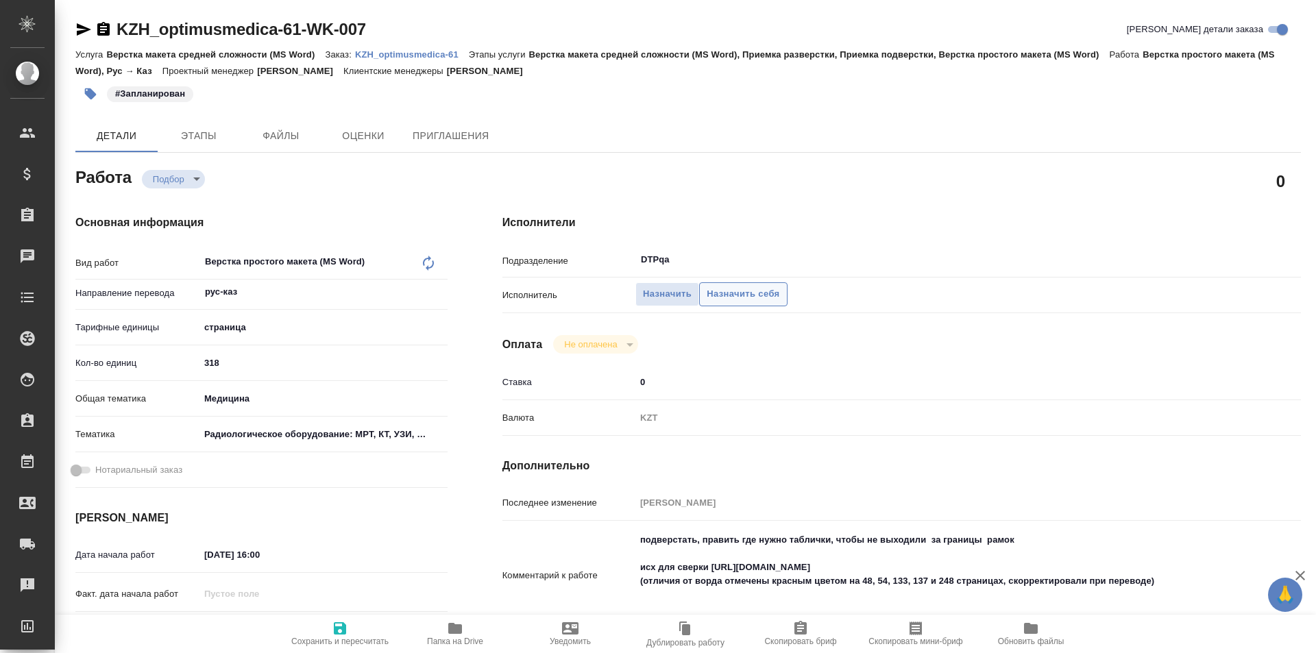
type textarea "x"
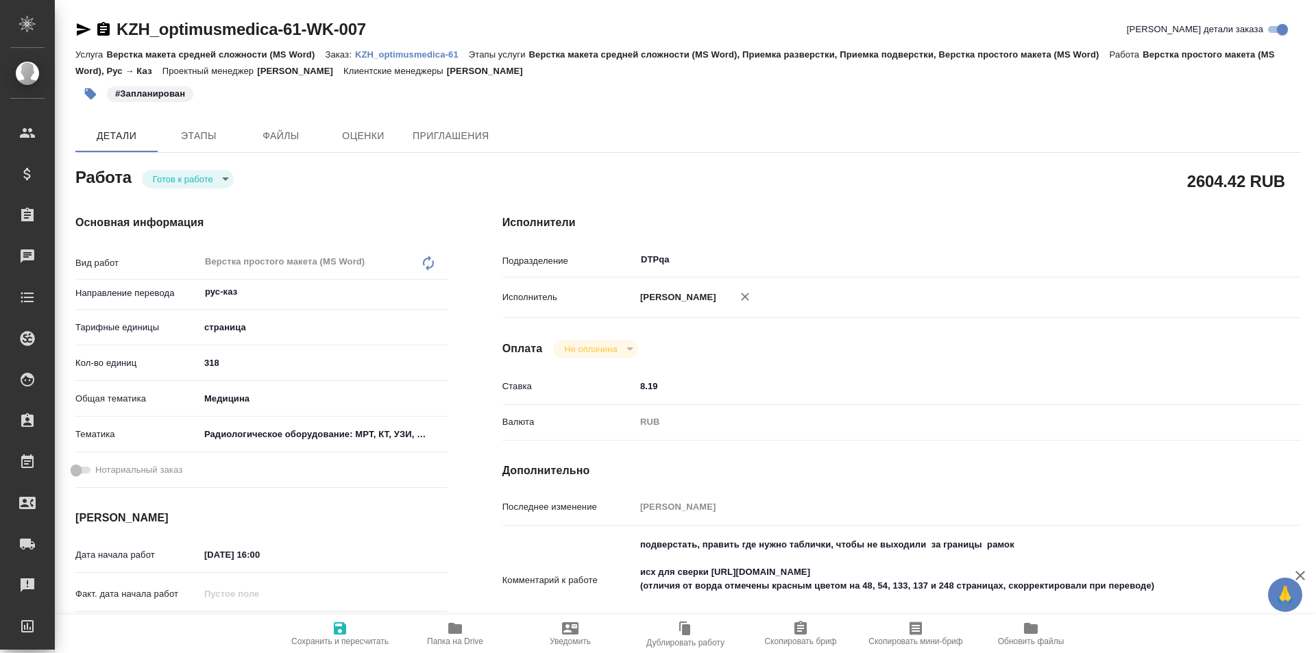
type textarea "x"
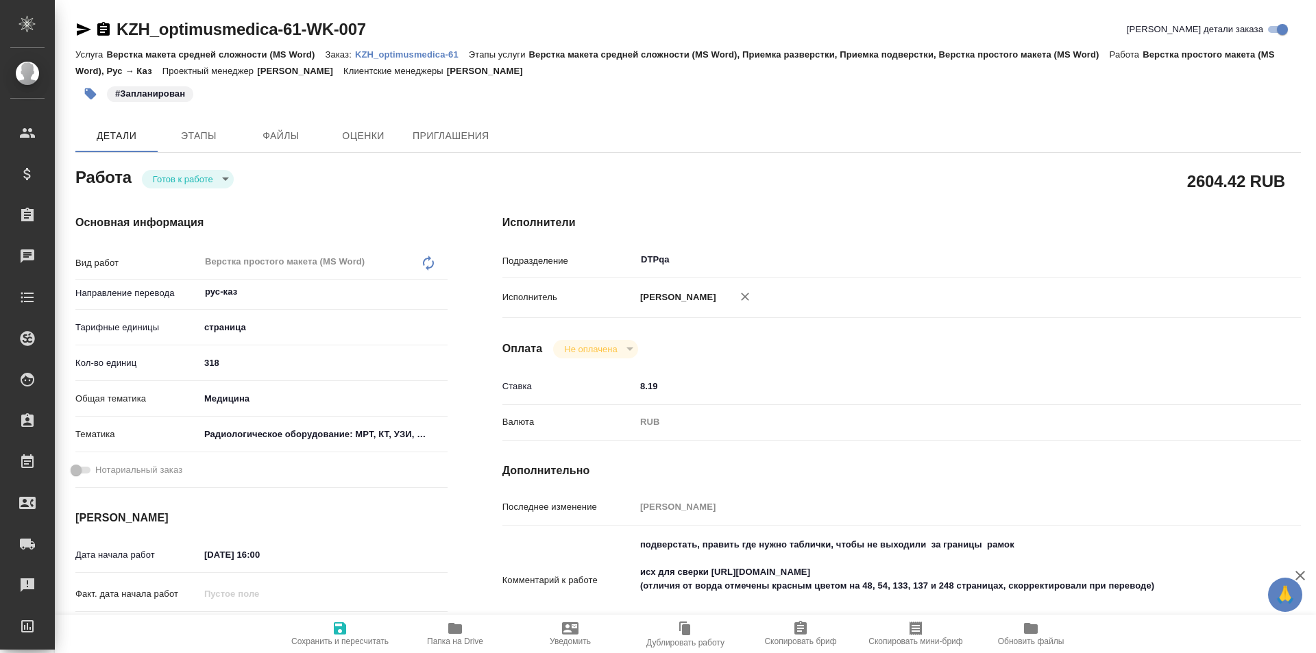
type textarea "x"
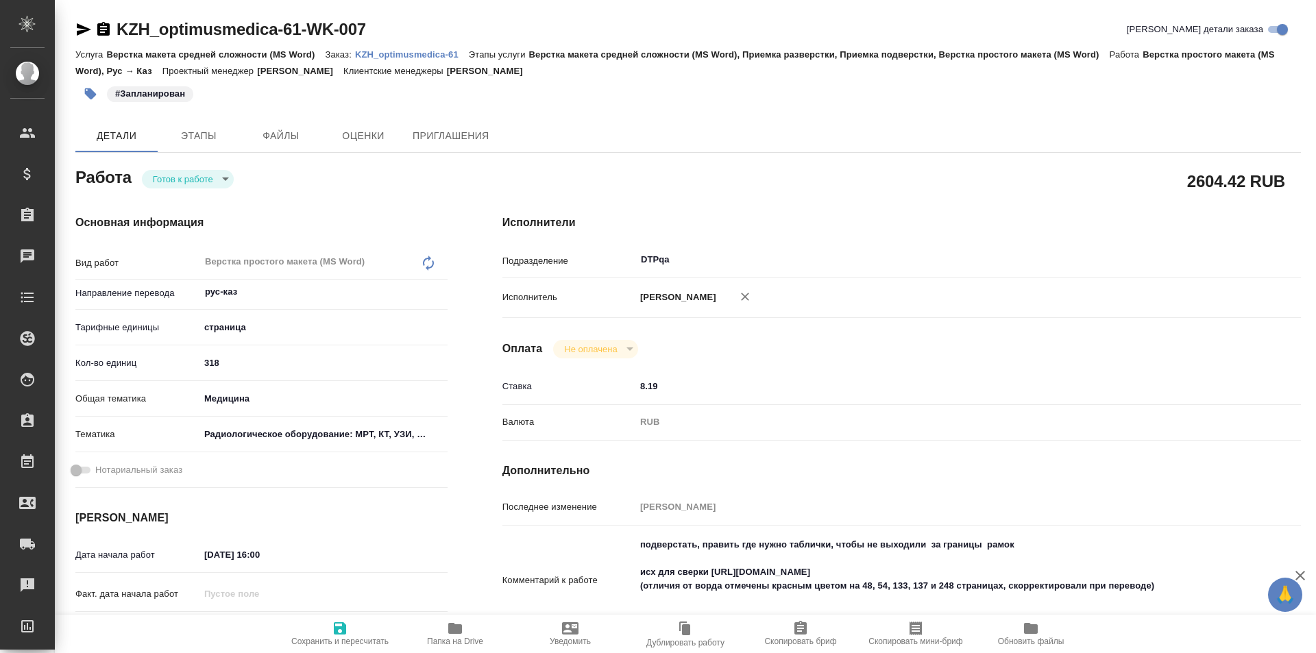
type textarea "x"
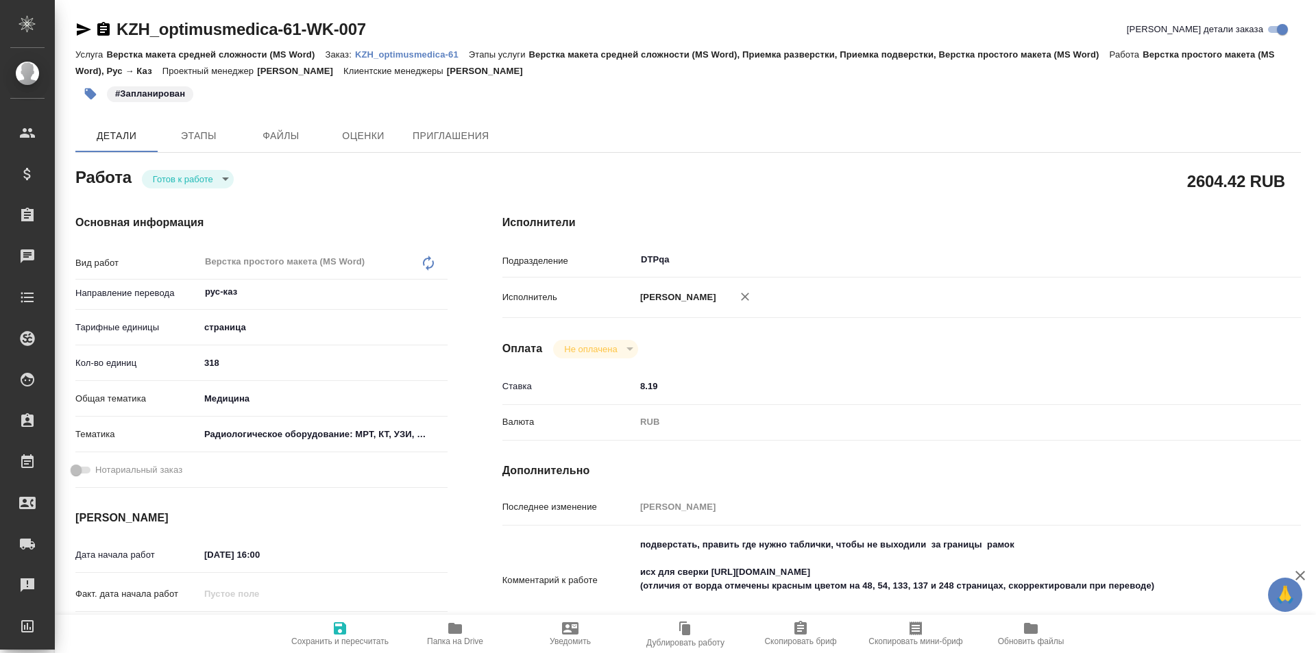
click at [343, 625] on icon "button" at bounding box center [340, 629] width 12 height 12
type textarea "x"
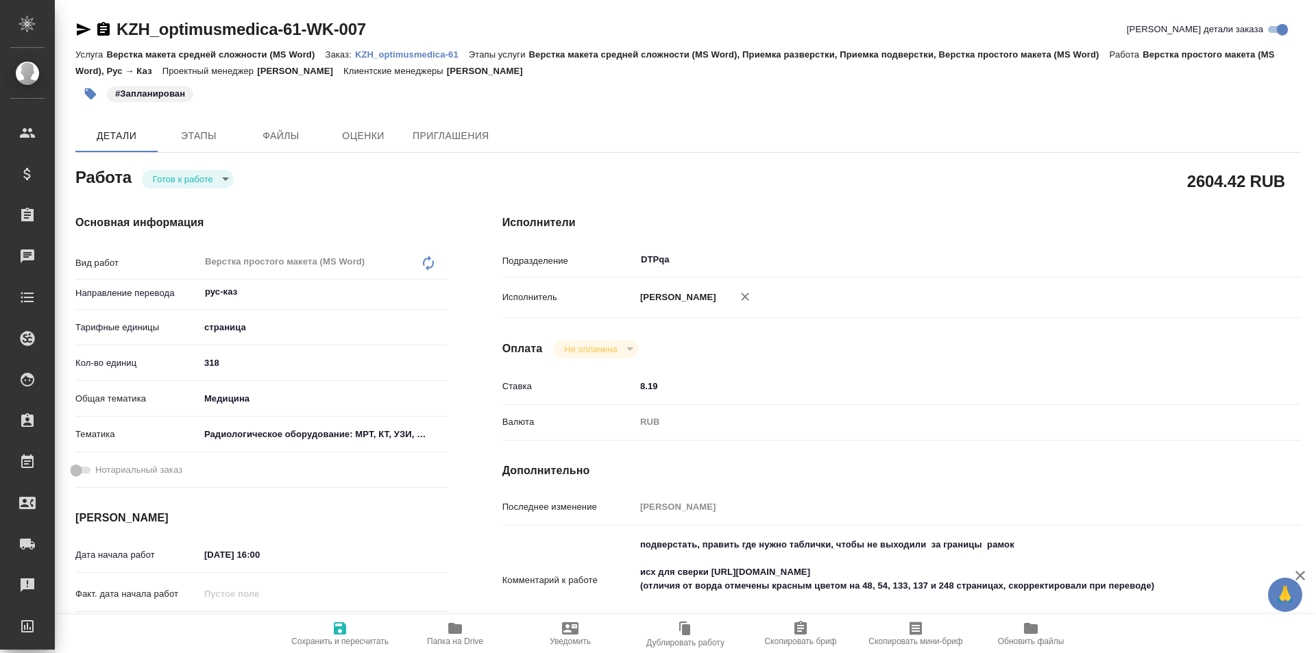
type textarea "x"
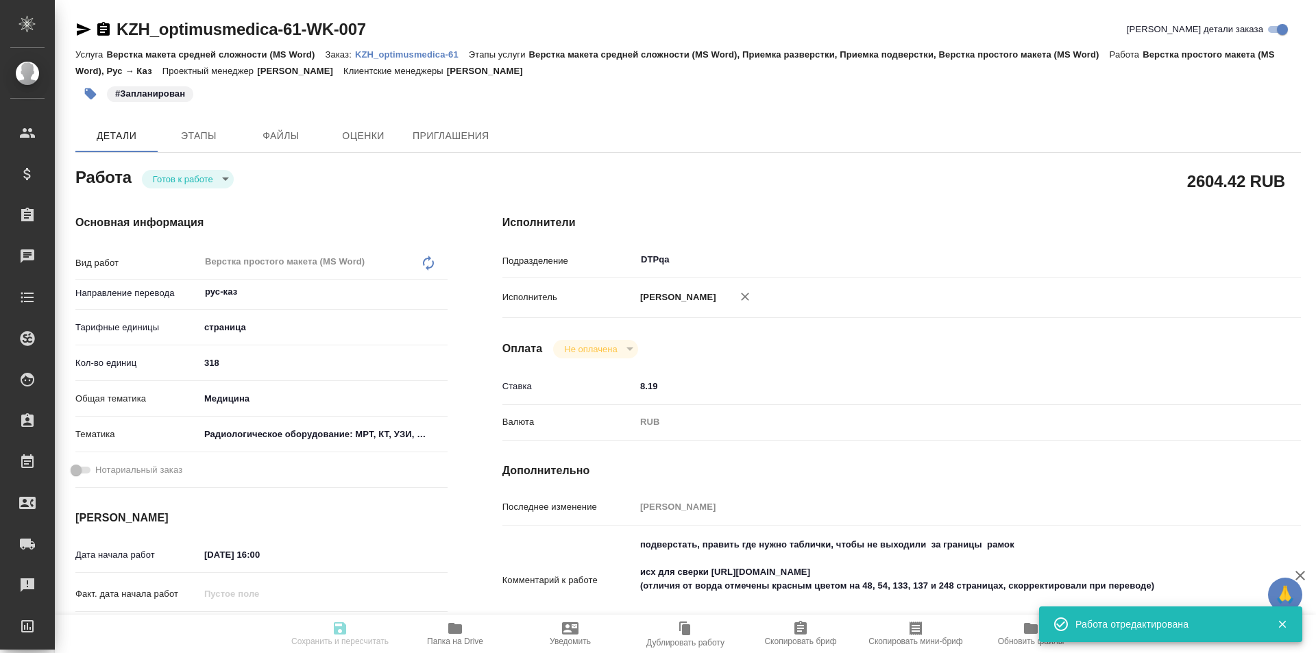
type textarea "x"
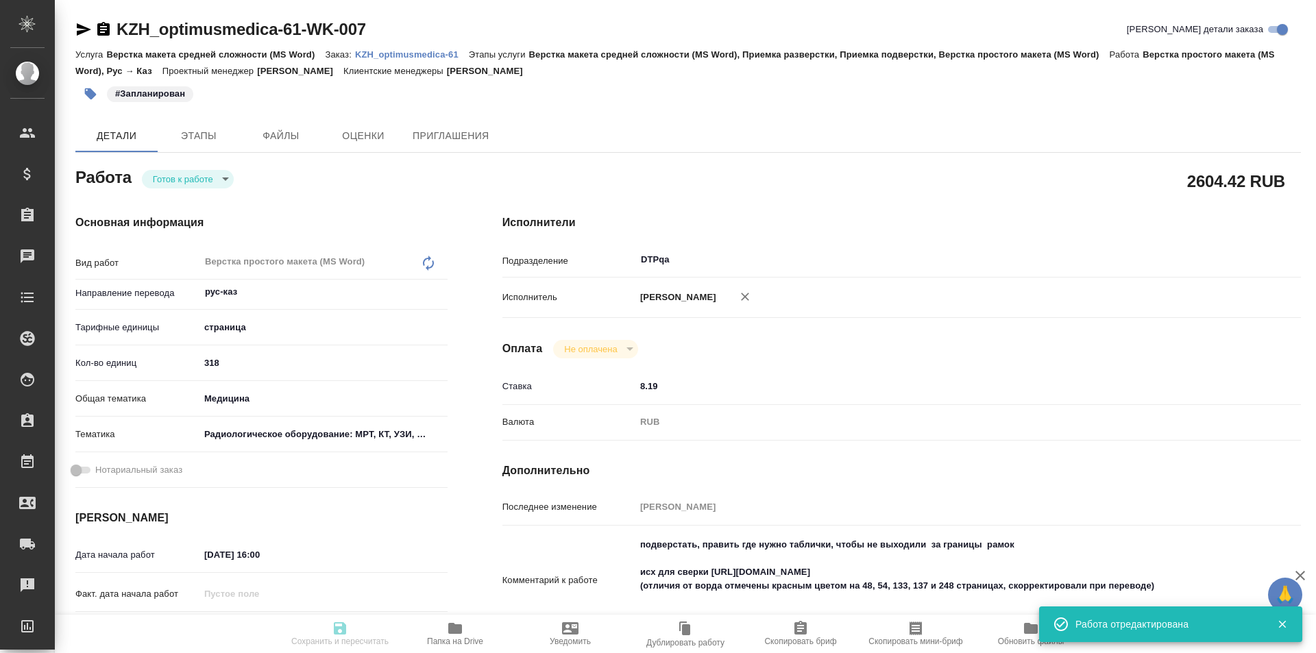
type input "readyForWork"
type textarea "Верстка простого макета (MS Word)"
type textarea "x"
type input "рус-каз"
type input "5a8b1489cc6b4906c91bfdb2"
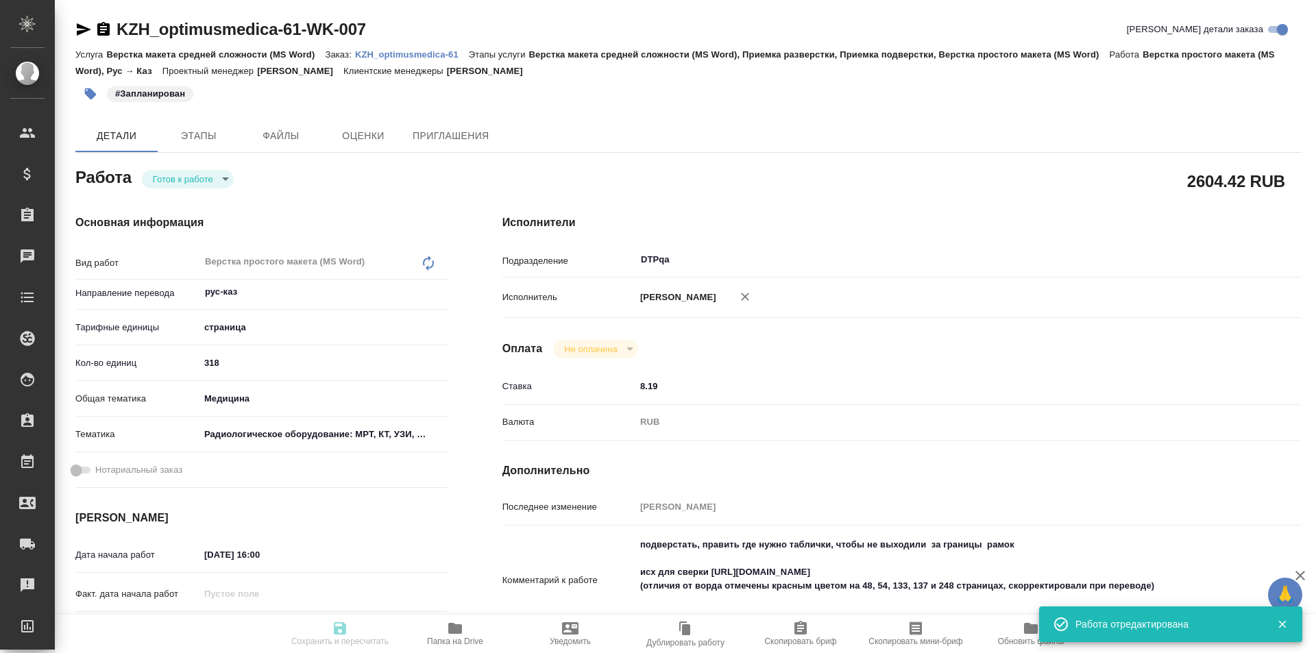
type input "318"
type input "med"
type input "61498321b8dc7c492cbbb6df"
type input "02.09.2025 16:00"
type input "04.09.2025 13:00"
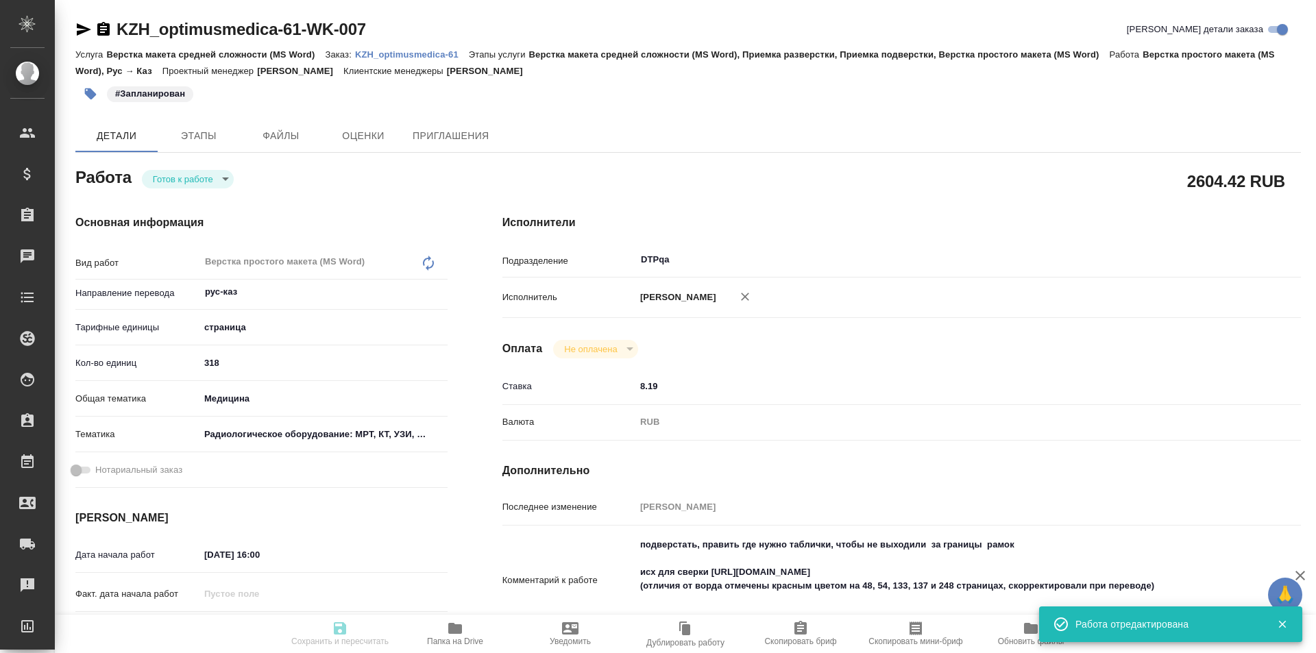
type input "05.09.2025 15:00"
type input "DTPqa"
type input "notPayed"
type input "8.19"
type input "RUB"
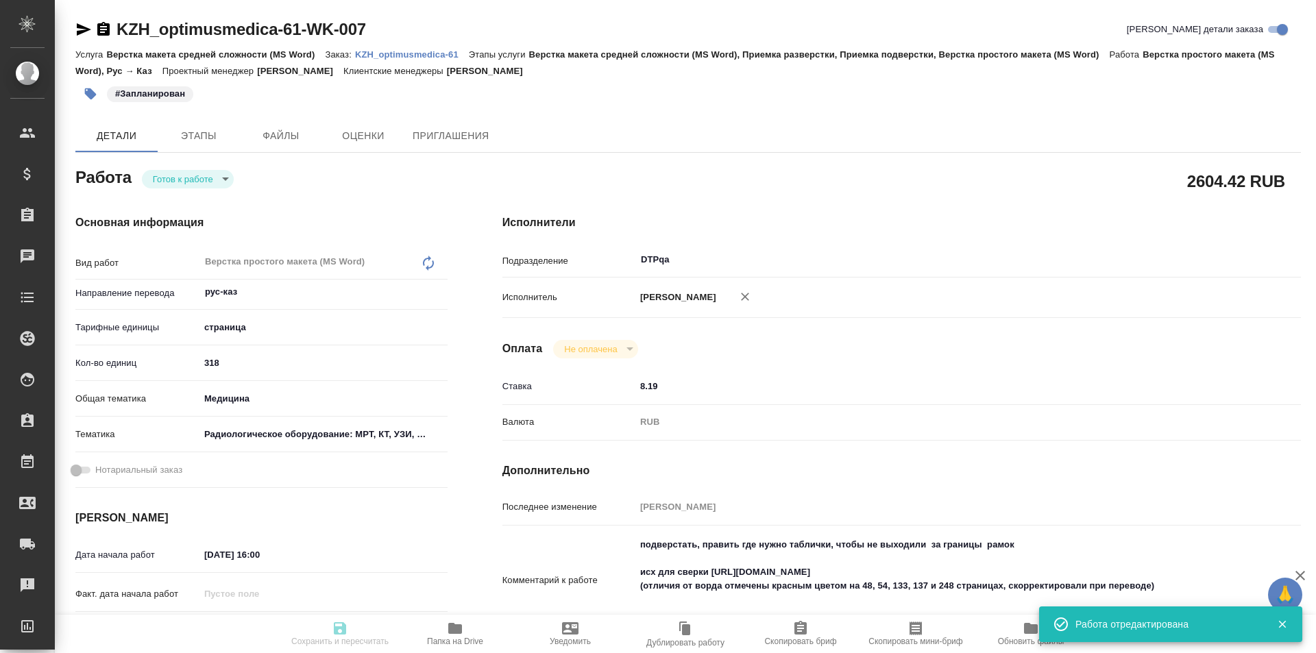
type input "[PERSON_NAME]"
type textarea "подверстать, править где нужно таблички, чтобы не выходили за границы рамок исх…"
type textarea "x"
type textarea "/Clients/Optimus Medica/Orders/KZH_optimusmedica-61/DTP/KZH_optimusmedica-61-WK…"
type textarea "x"
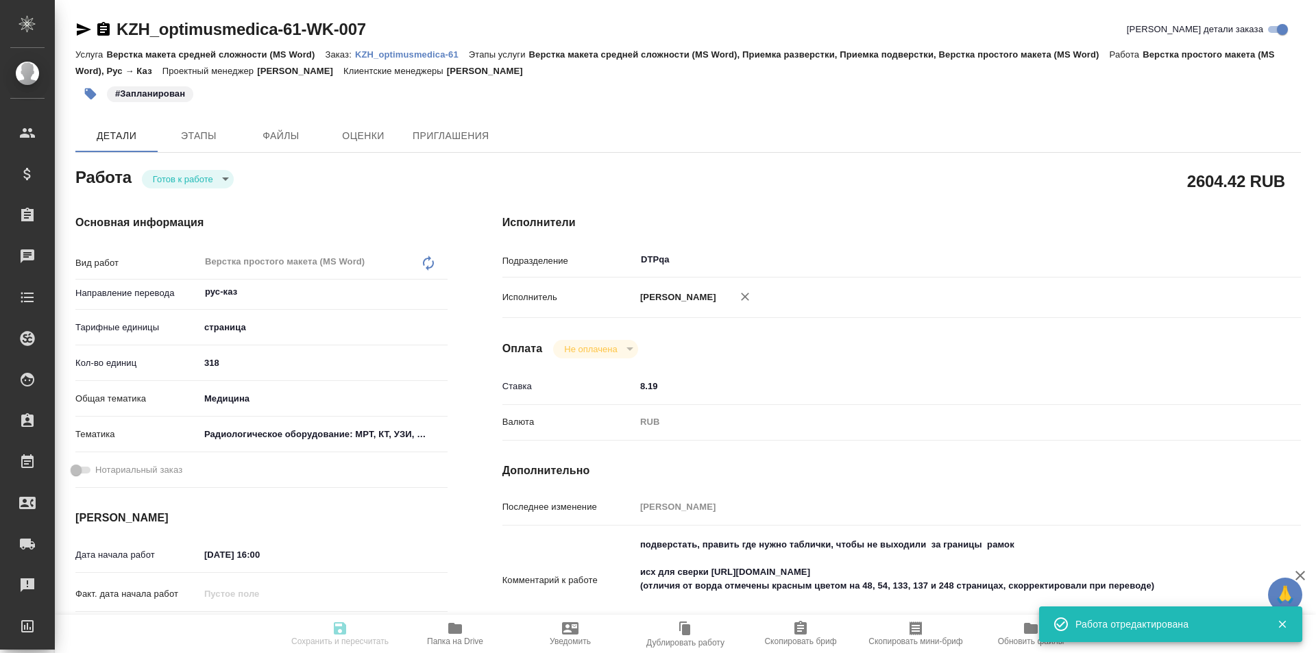
type input "KZH_optimusmedica-61"
type input "Верстка макета средней сложности (MS Word)"
type input "Верстка макета средней сложности (MS Word), Приемка разверстки, Приемка подверс…"
type input "Асланукова Сати"
type input "[PERSON_NAME]"
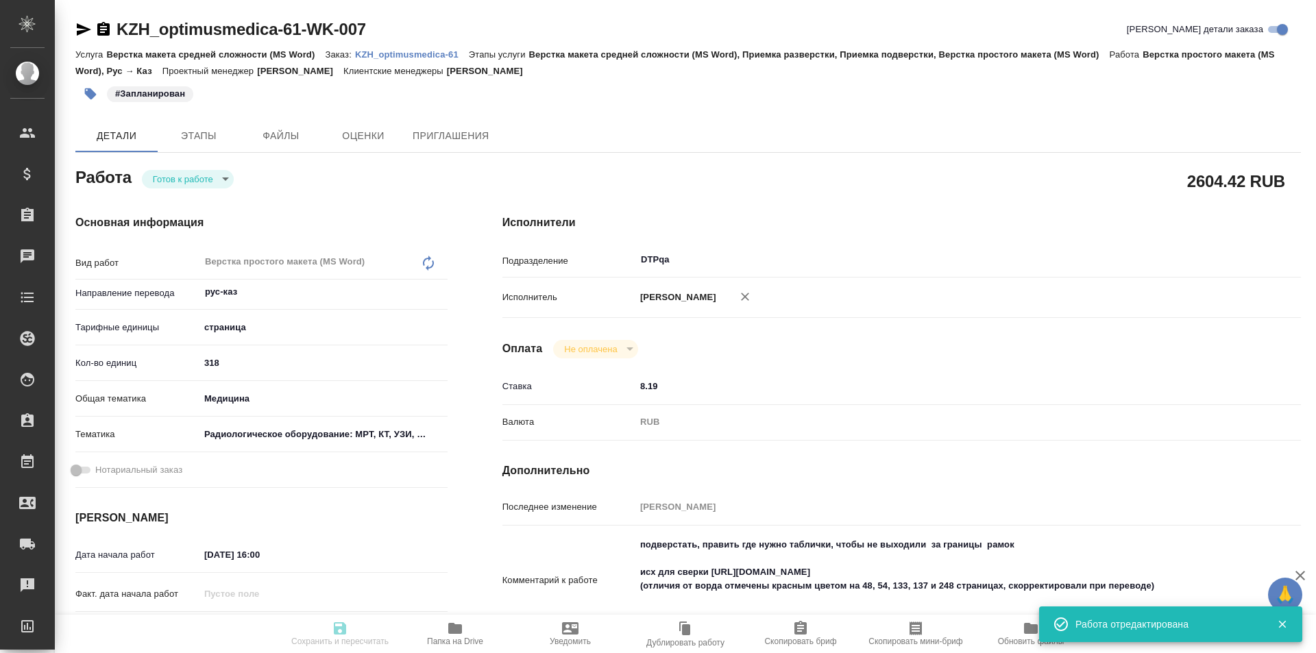
type input "/Clients/Optimus Medica/Orders/KZH_optimusmedica-61"
type textarea "x"
type textarea "Касаемо сроков, максимально качественно и быстро при возможности. 18.08 - надо …"
type textarea "x"
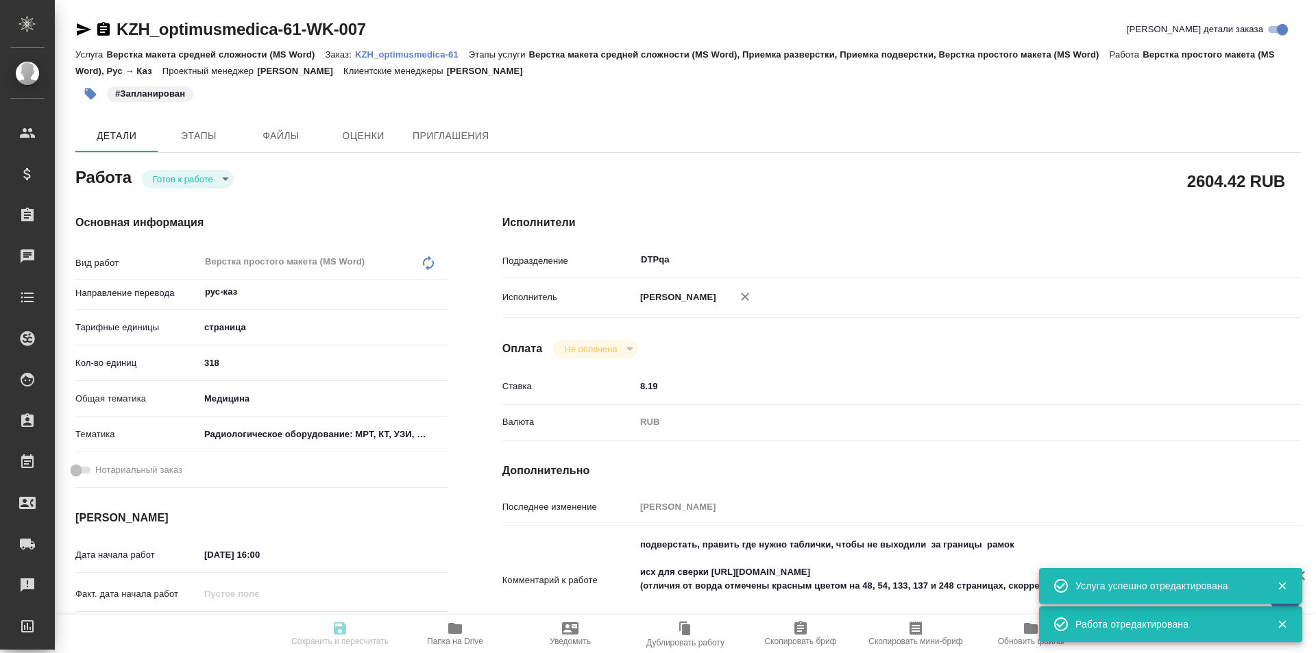
type textarea "x"
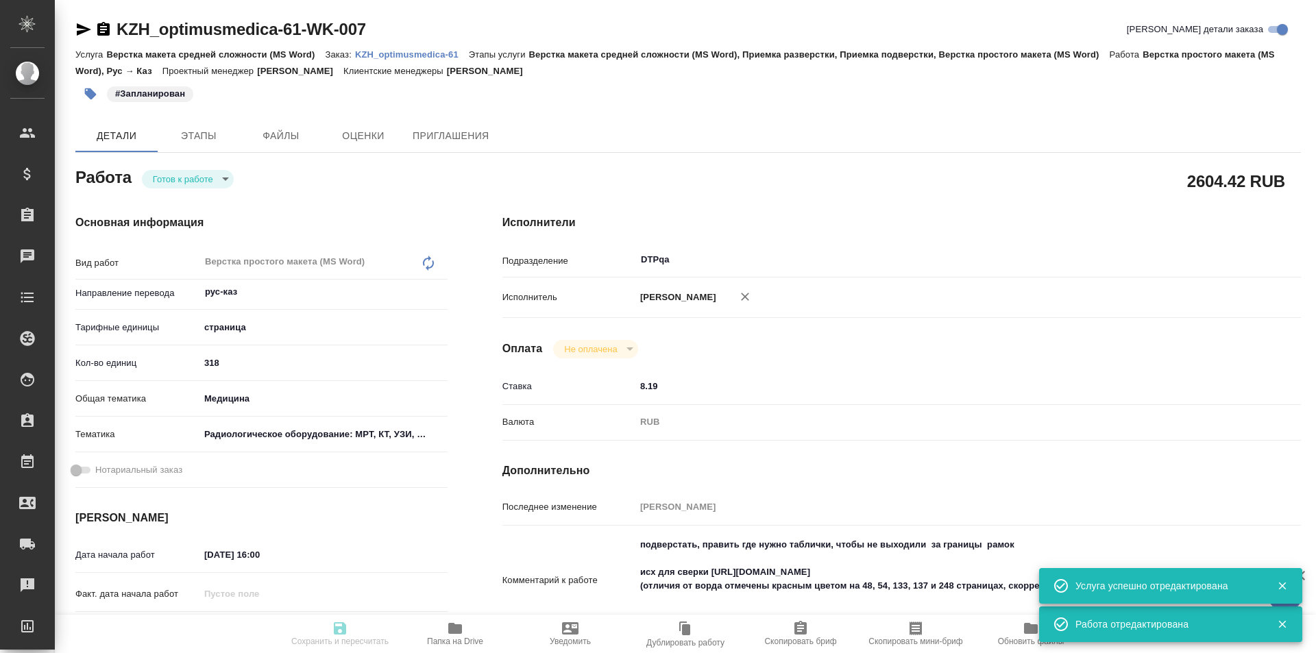
type textarea "x"
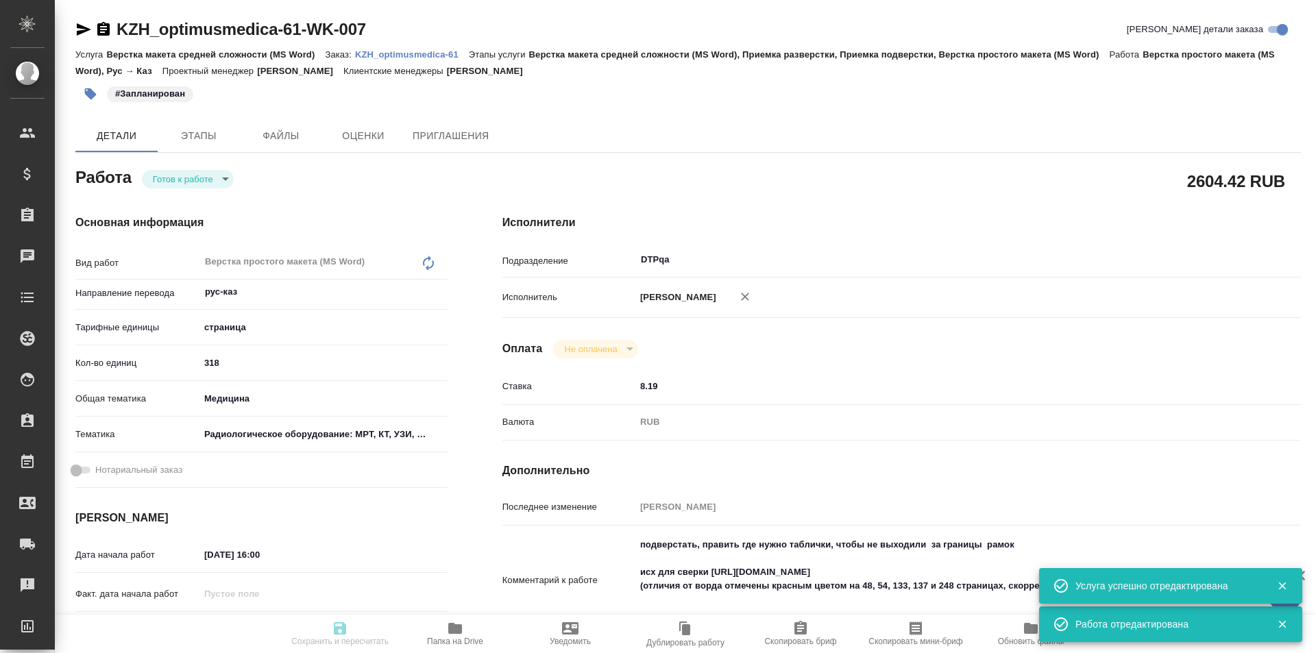
type textarea "x"
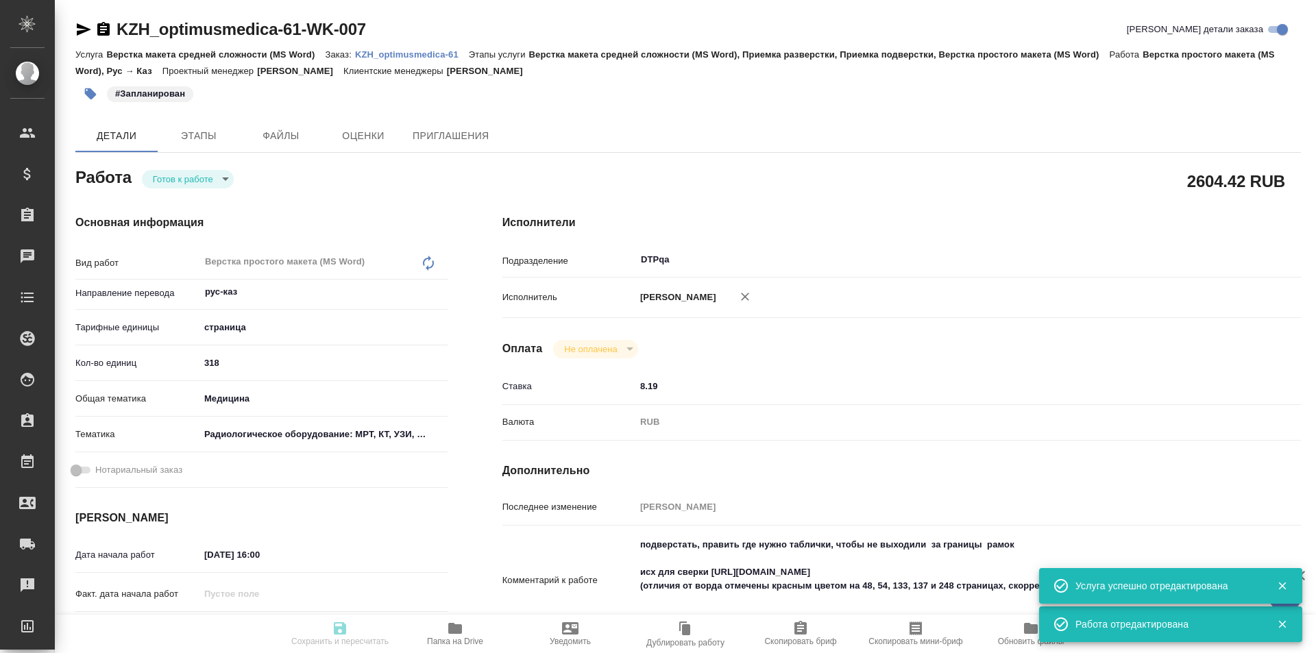
type textarea "x"
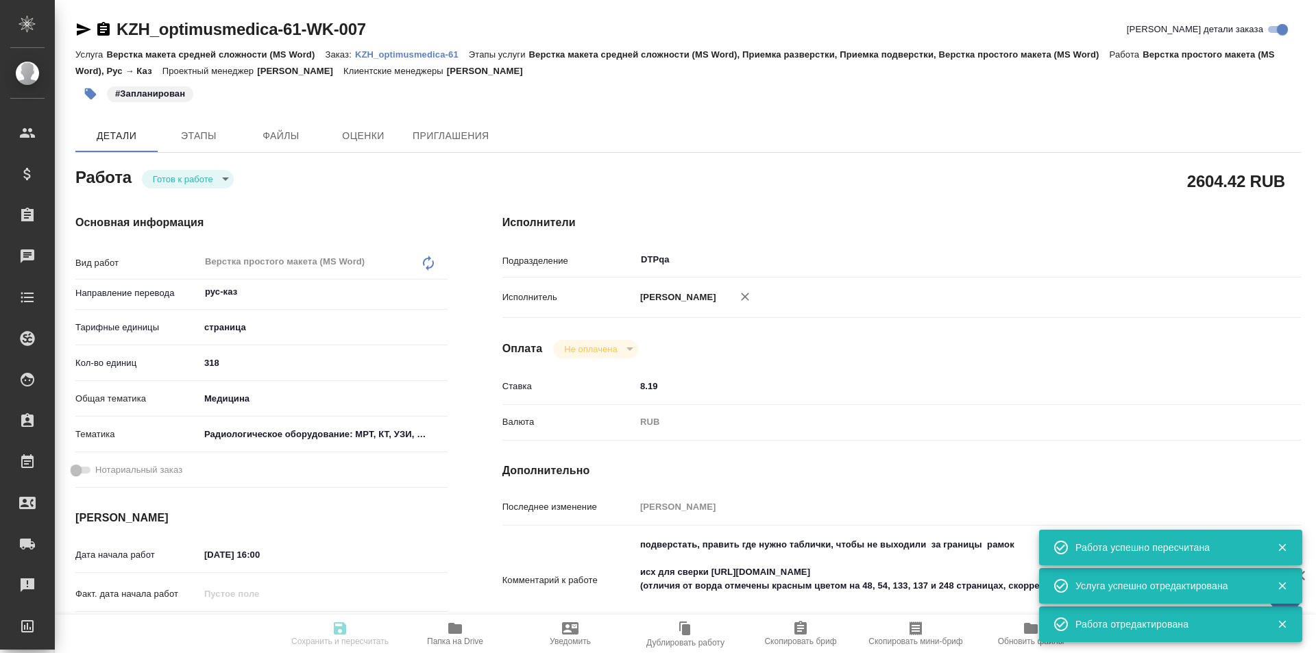
type input "readyForWork"
type textarea "Верстка простого макета (MS Word)"
type textarea "x"
type input "рус-каз"
type input "5a8b1489cc6b4906c91bfdb2"
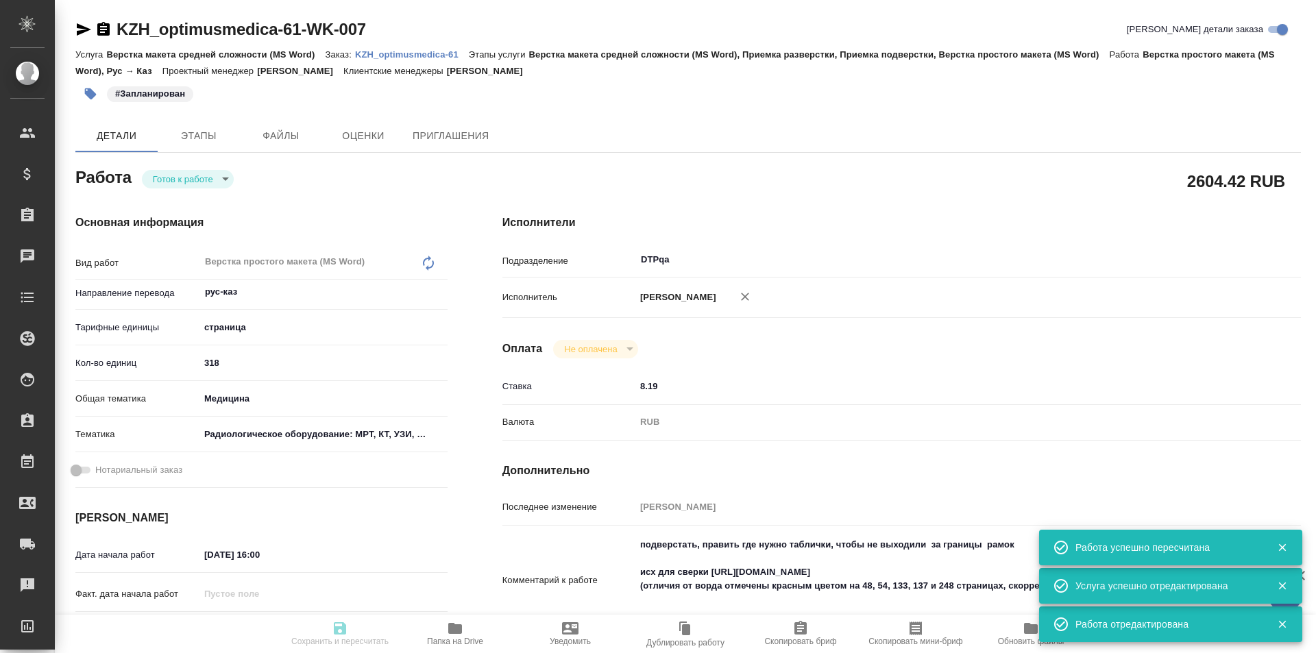
type input "318"
type input "med"
type input "61498321b8dc7c492cbbb6df"
type input "02.09.2025 16:00"
type input "04.09.2025 13:00"
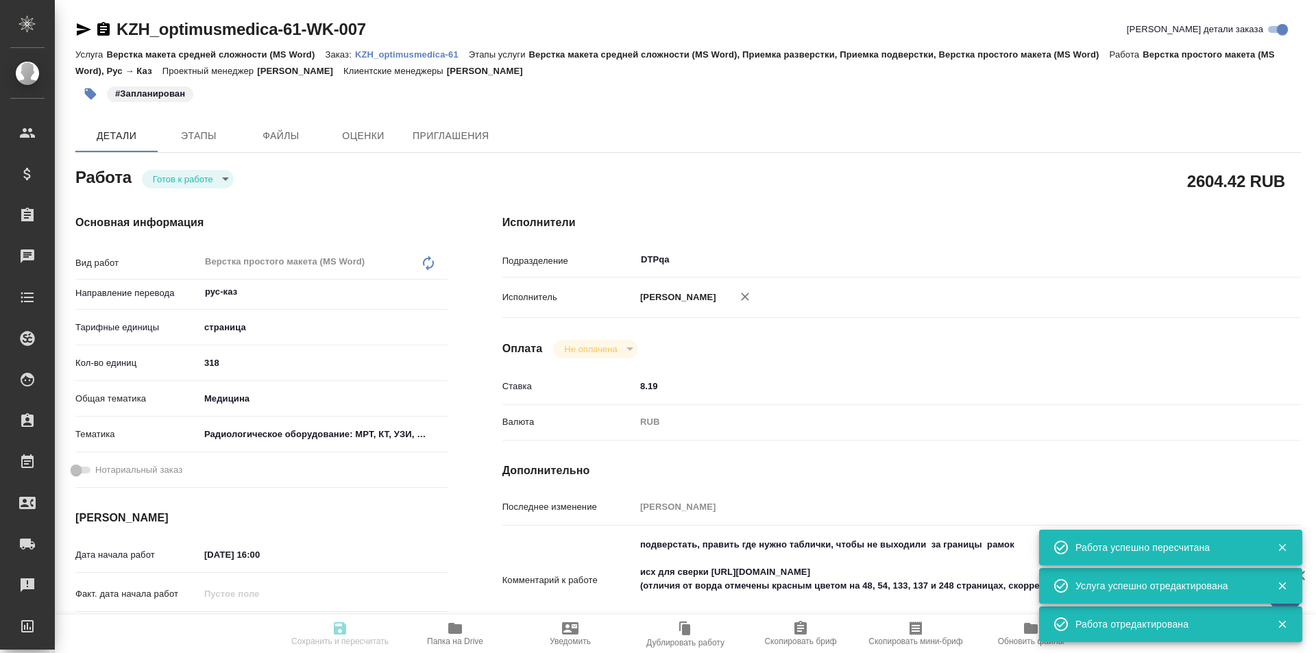
type input "05.09.2025 15:00"
type input "DTPqa"
type input "notPayed"
type input "8.19"
type input "RUB"
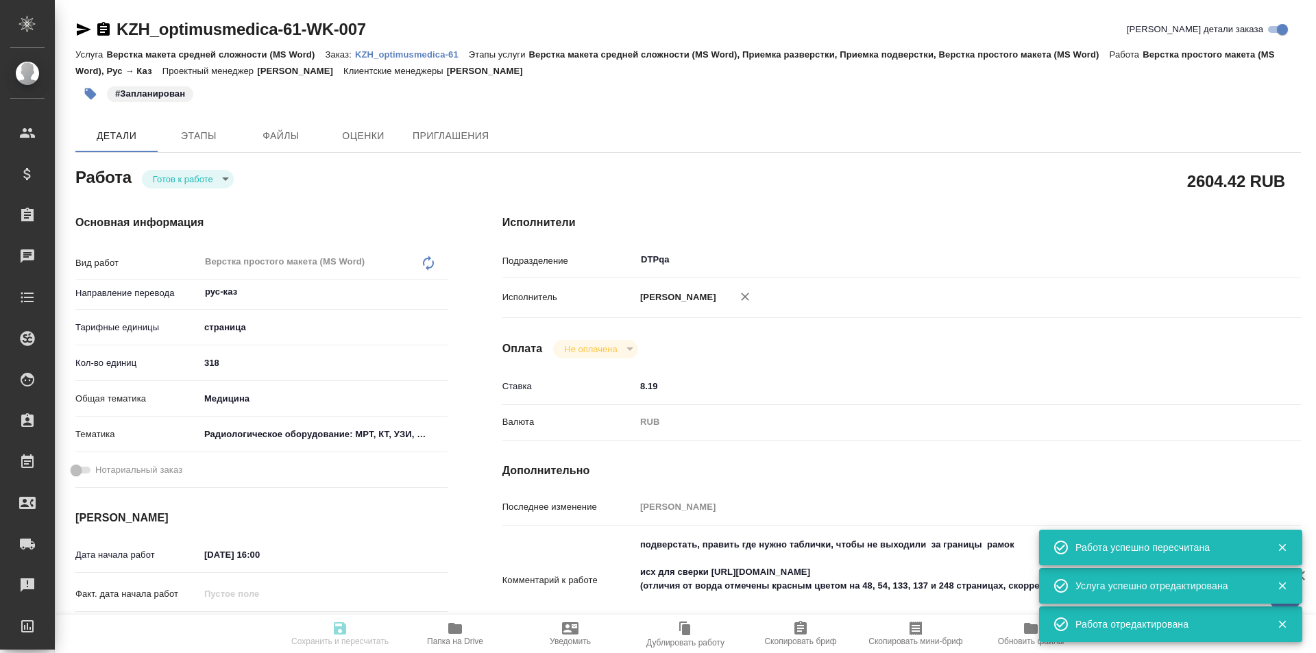
type input "[PERSON_NAME]"
type textarea "подверстать, править где нужно таблички, чтобы не выходили за границы рамок исх…"
type textarea "x"
type textarea "/Clients/Optimus Medica/Orders/KZH_optimusmedica-61/DTP/KZH_optimusmedica-61-WK…"
type textarea "x"
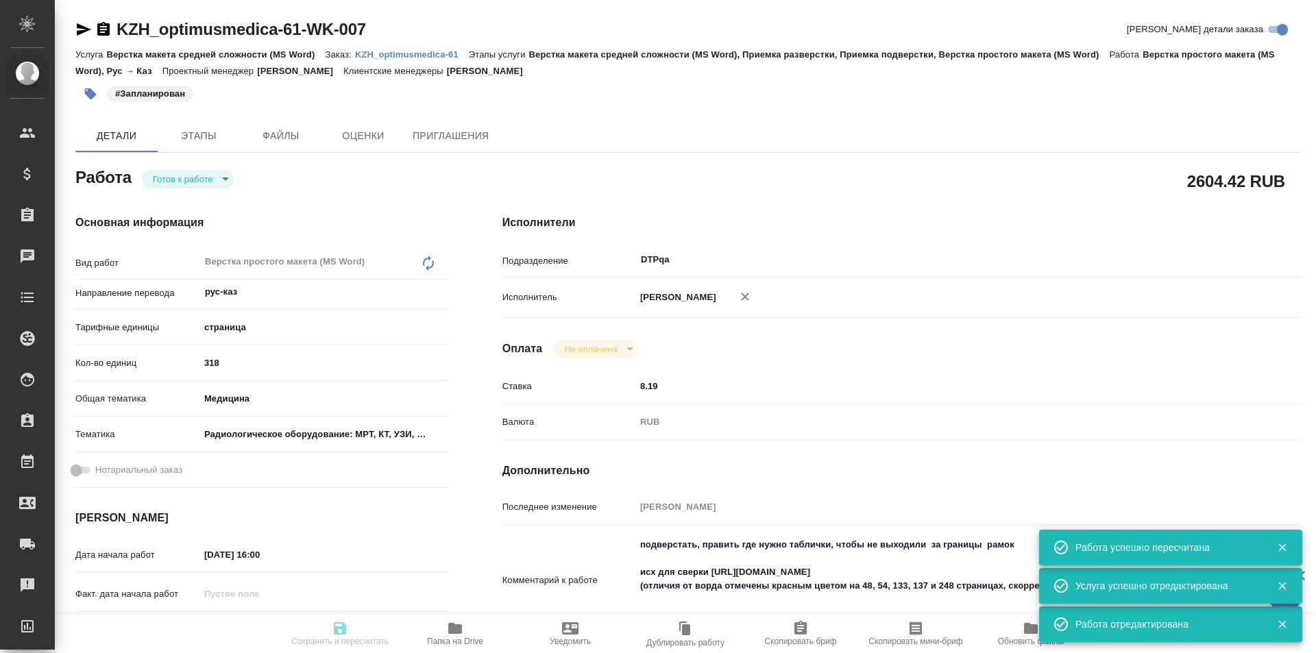
type input "KZH_optimusmedica-61"
type input "Верстка макета средней сложности (MS Word)"
type input "Верстка макета средней сложности (MS Word), Приемка разверстки, Приемка подверс…"
type input "Асланукова Сати"
type input "[PERSON_NAME]"
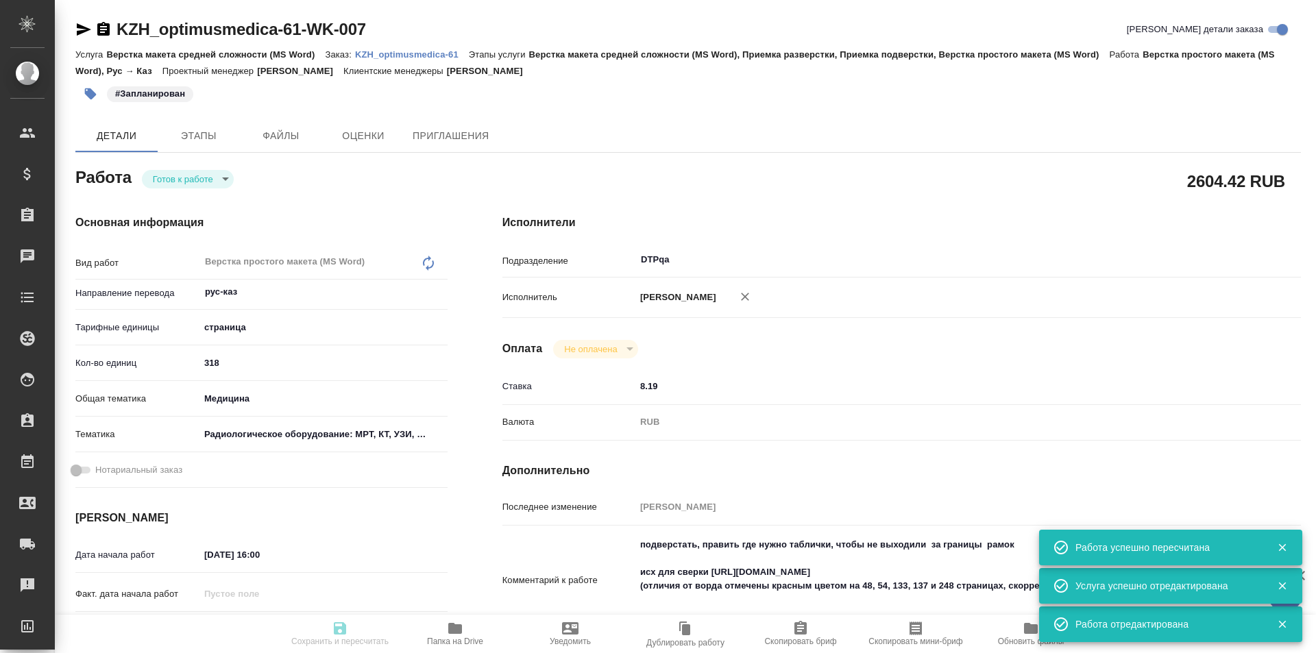
type input "/Clients/Optimus Medica/Orders/KZH_optimusmedica-61"
type textarea "x"
type textarea "Касаемо сроков, максимально качественно и быстро при возможности. 18.08 - надо …"
type textarea "x"
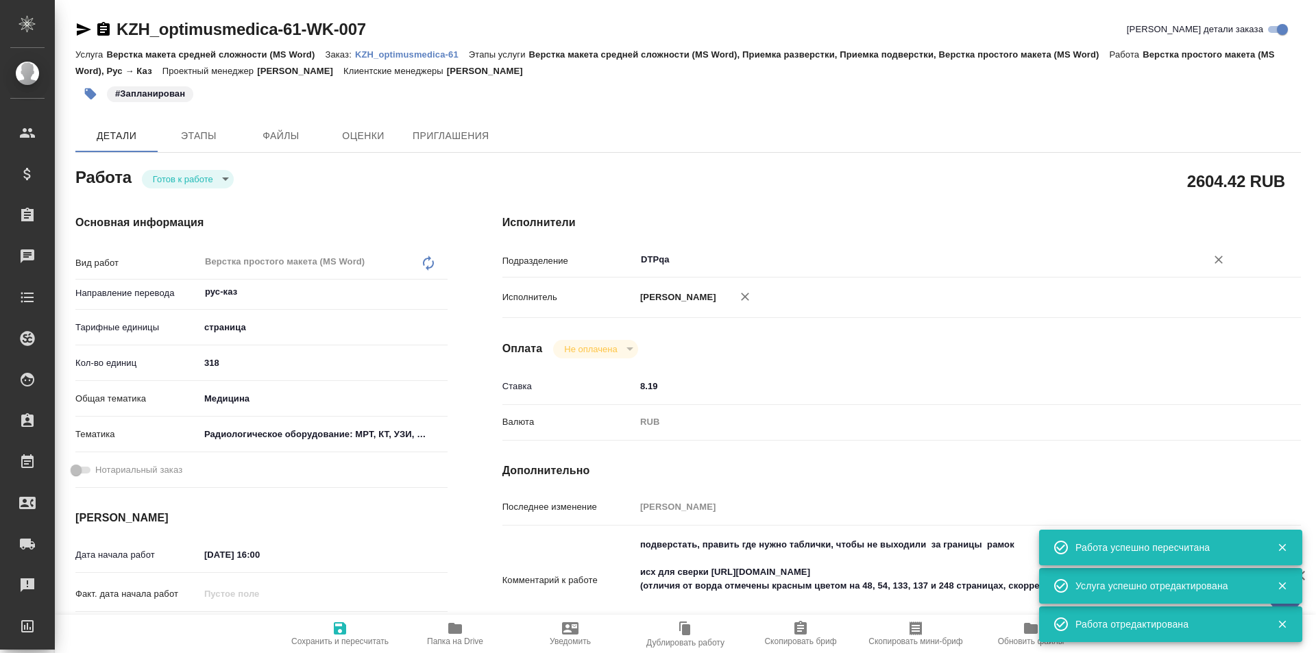
type textarea "x"
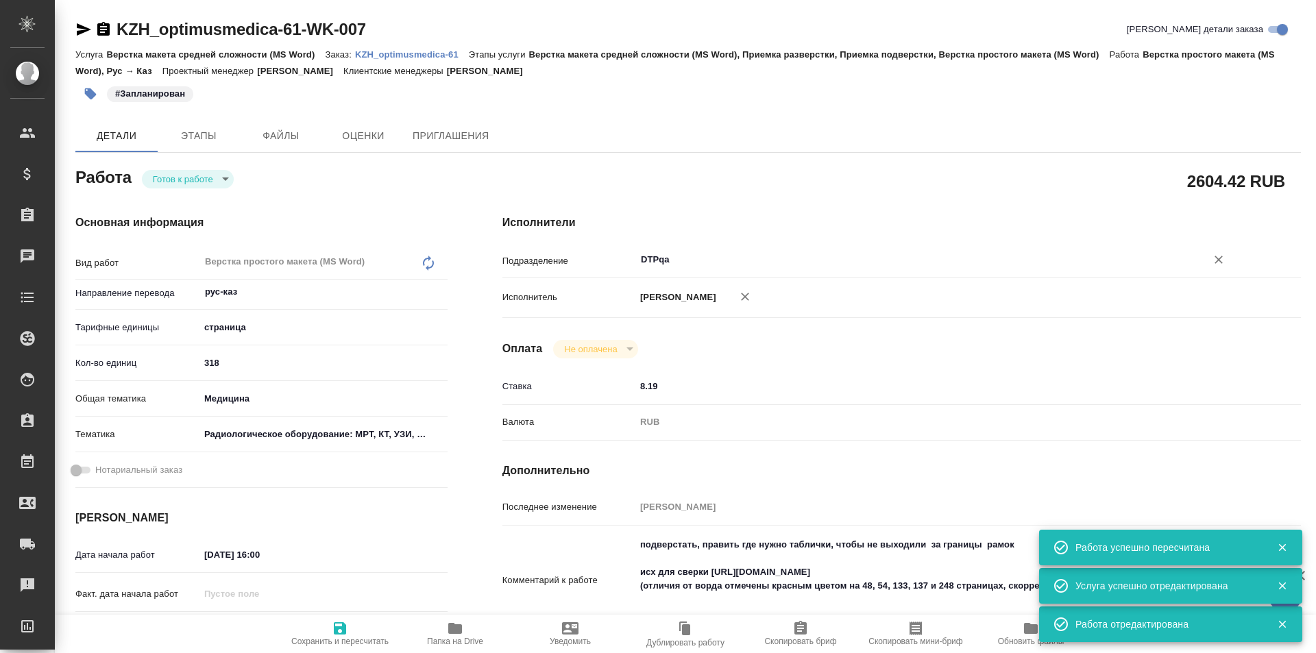
type textarea "x"
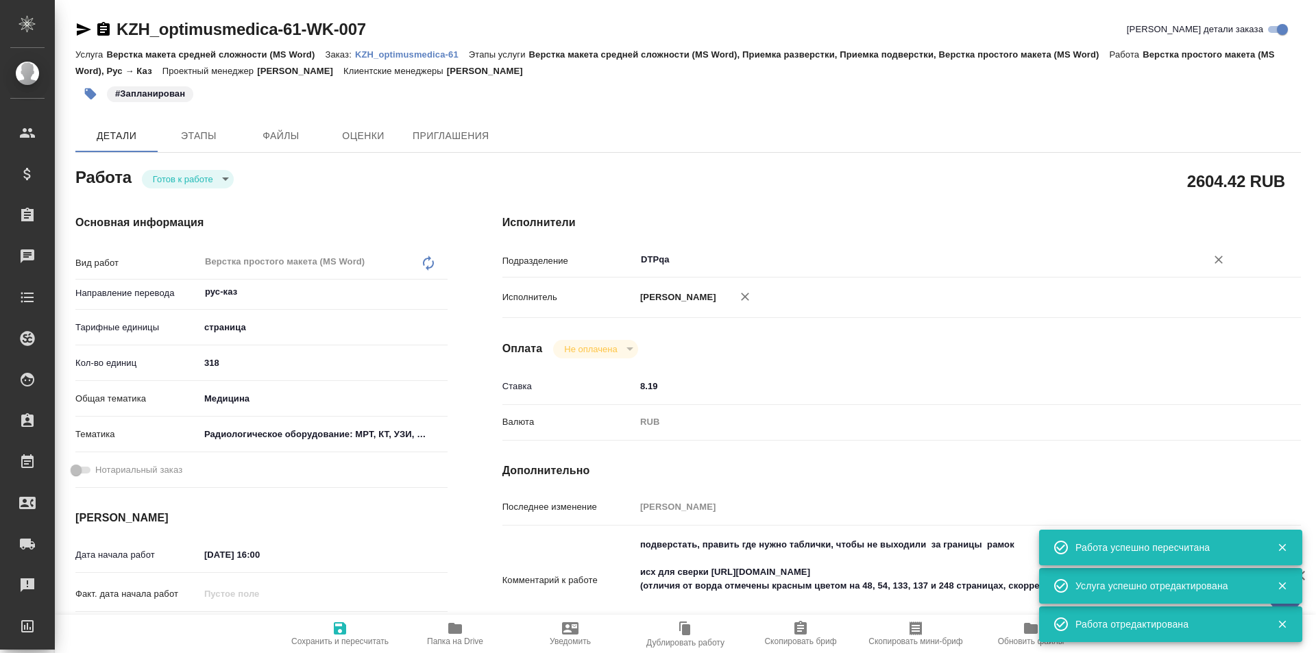
type textarea "x"
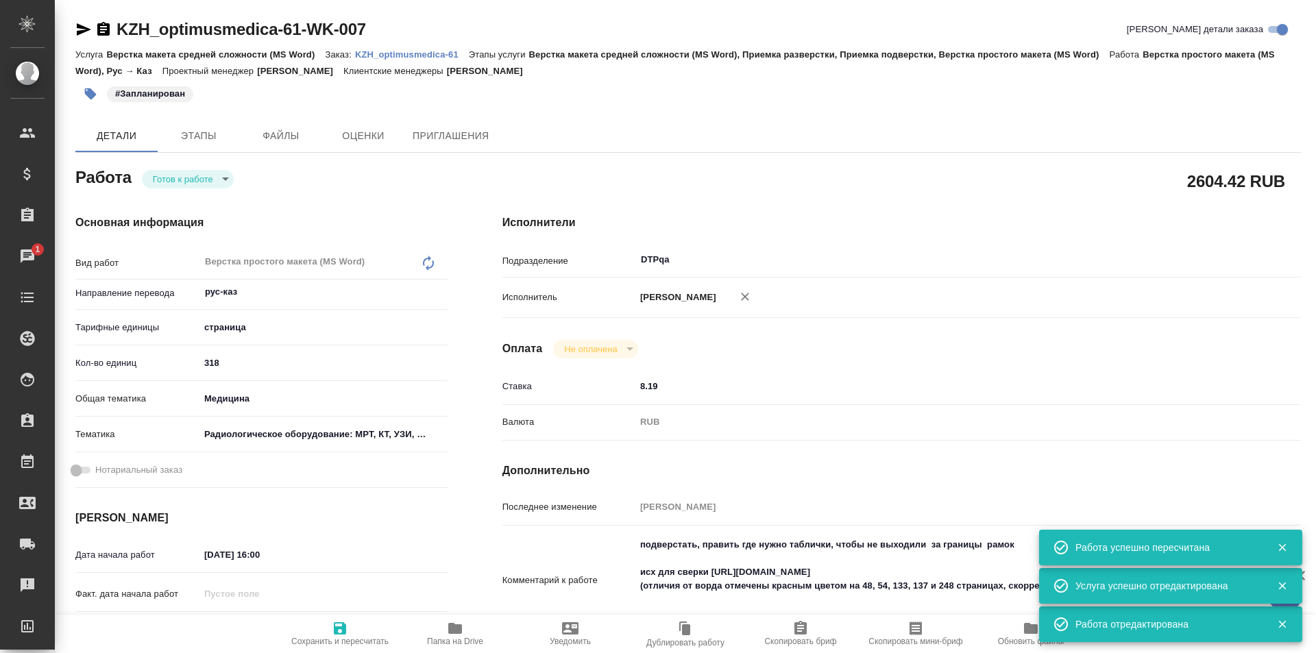
type textarea "x"
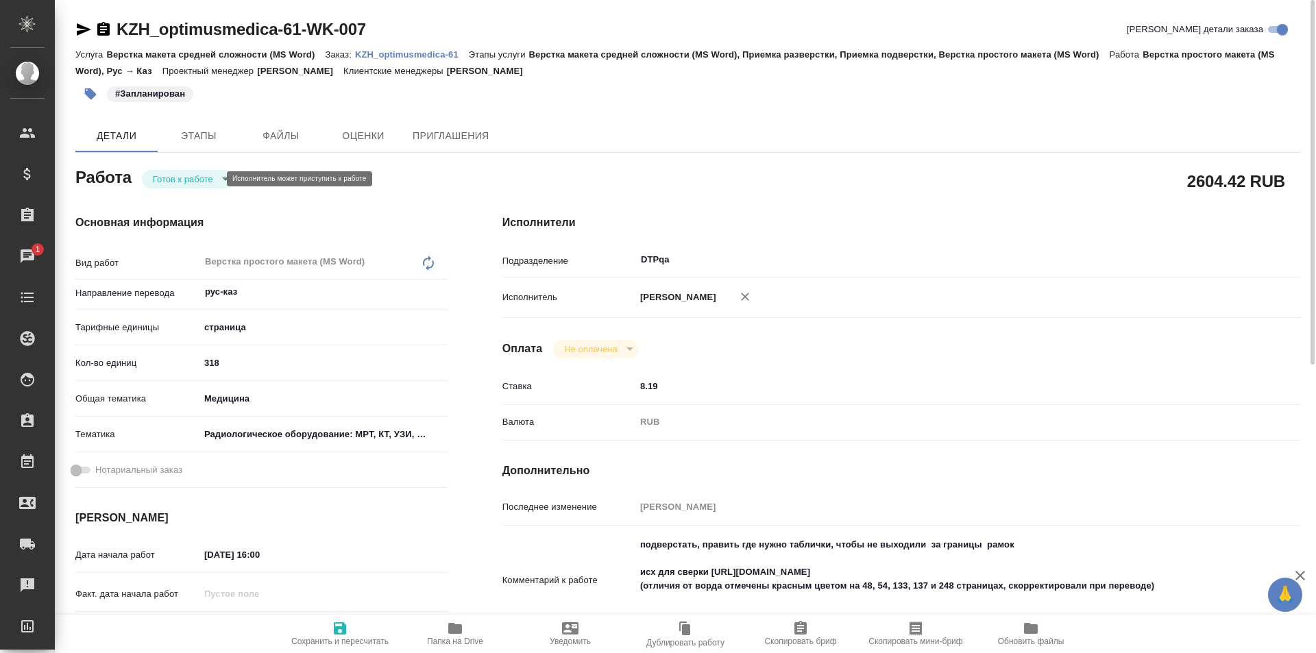
click at [208, 181] on body "🙏 .cls-1 fill:#fff; AWATERA Ismagilova Diana Клиенты Спецификации Заказы 1 Чаты…" at bounding box center [658, 326] width 1316 height 653
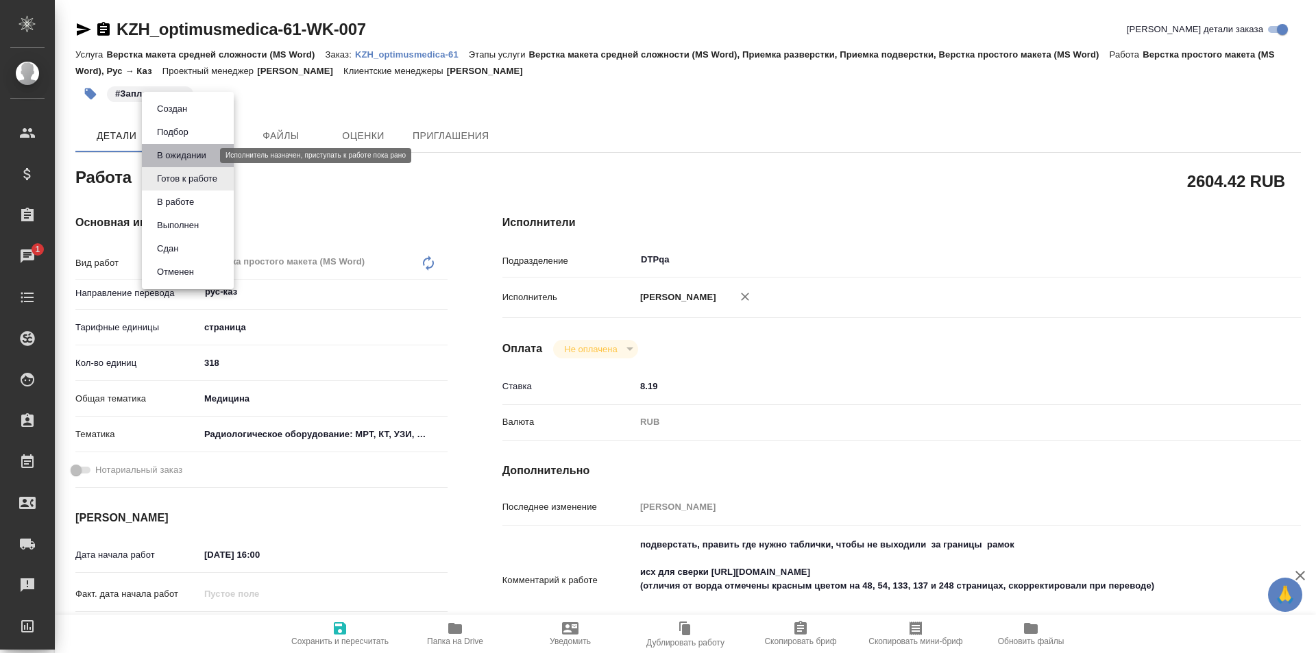
click at [195, 158] on button "В ожидании" at bounding box center [182, 155] width 58 height 15
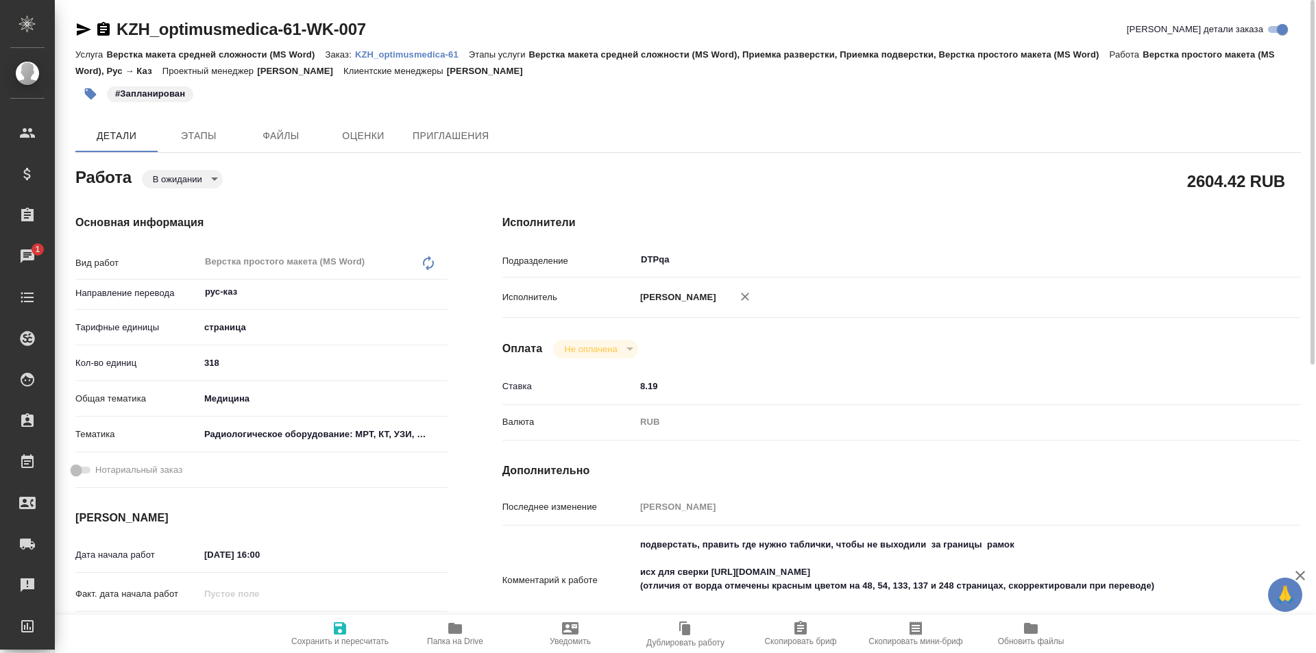
type textarea "x"
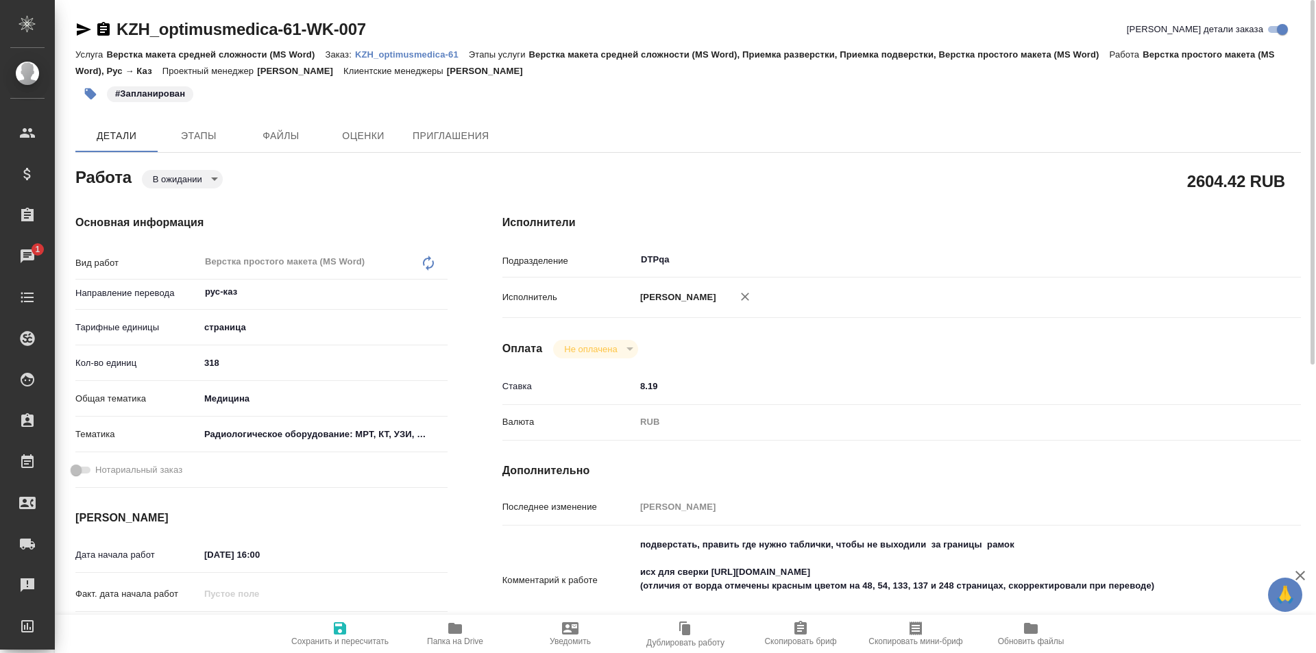
type textarea "x"
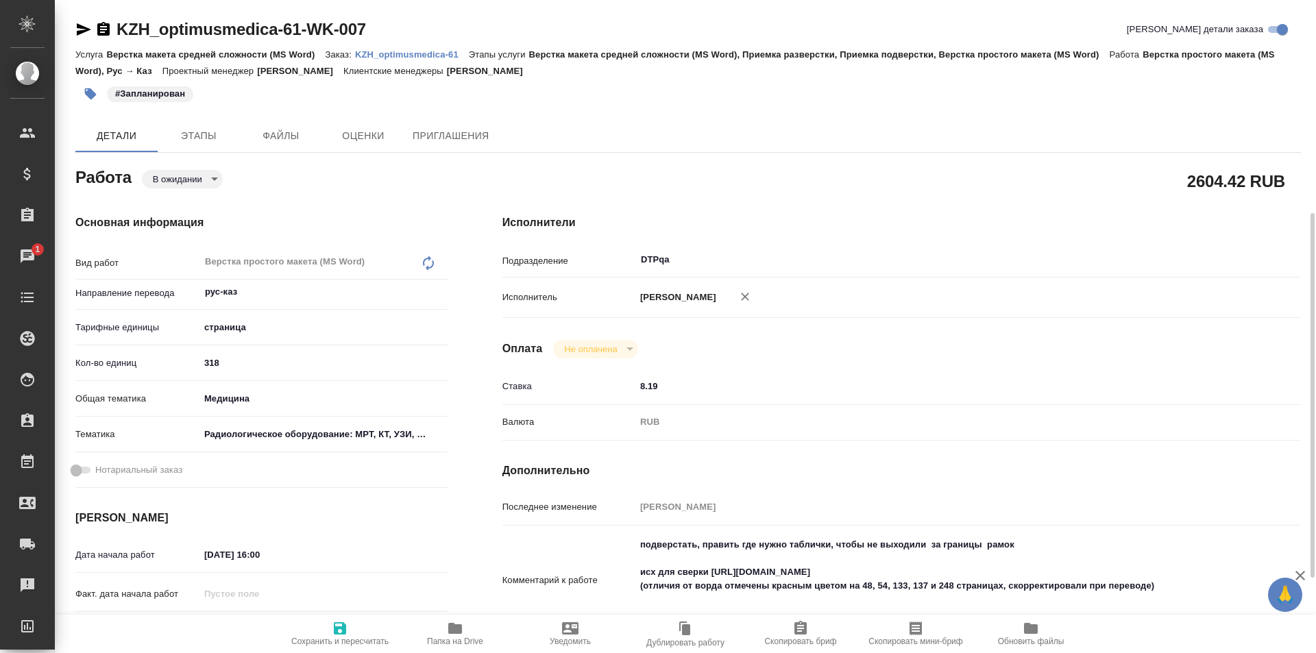
scroll to position [206, 0]
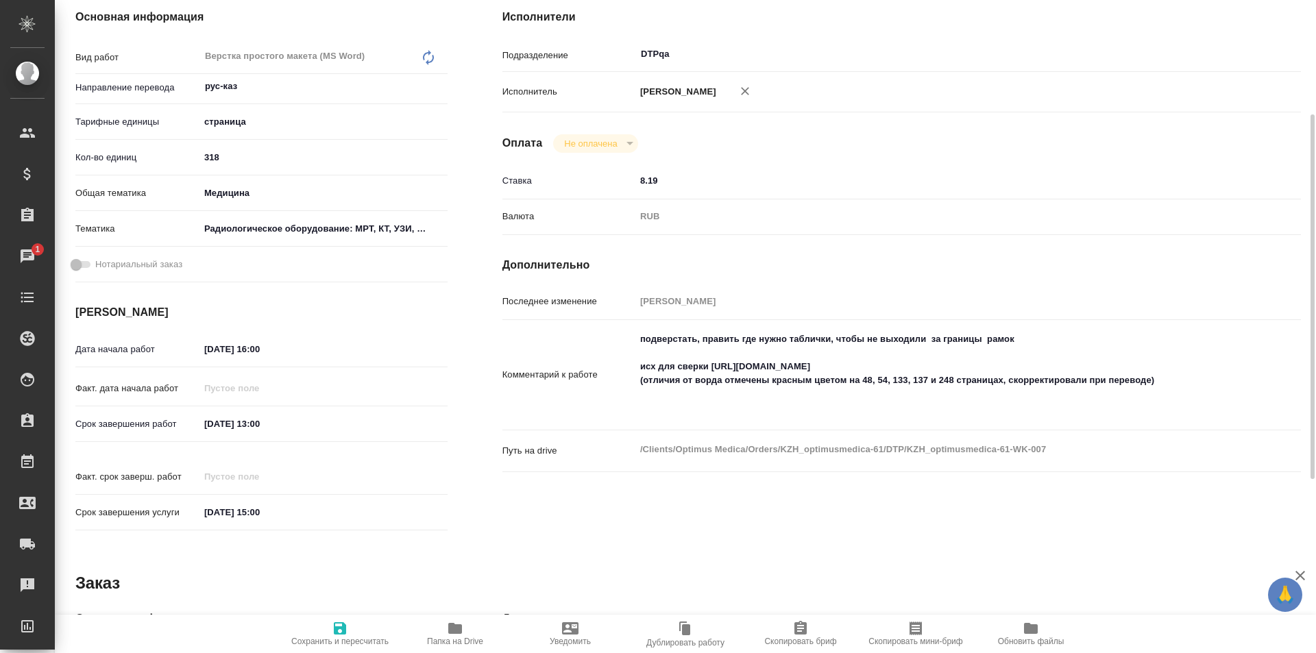
type textarea "x"
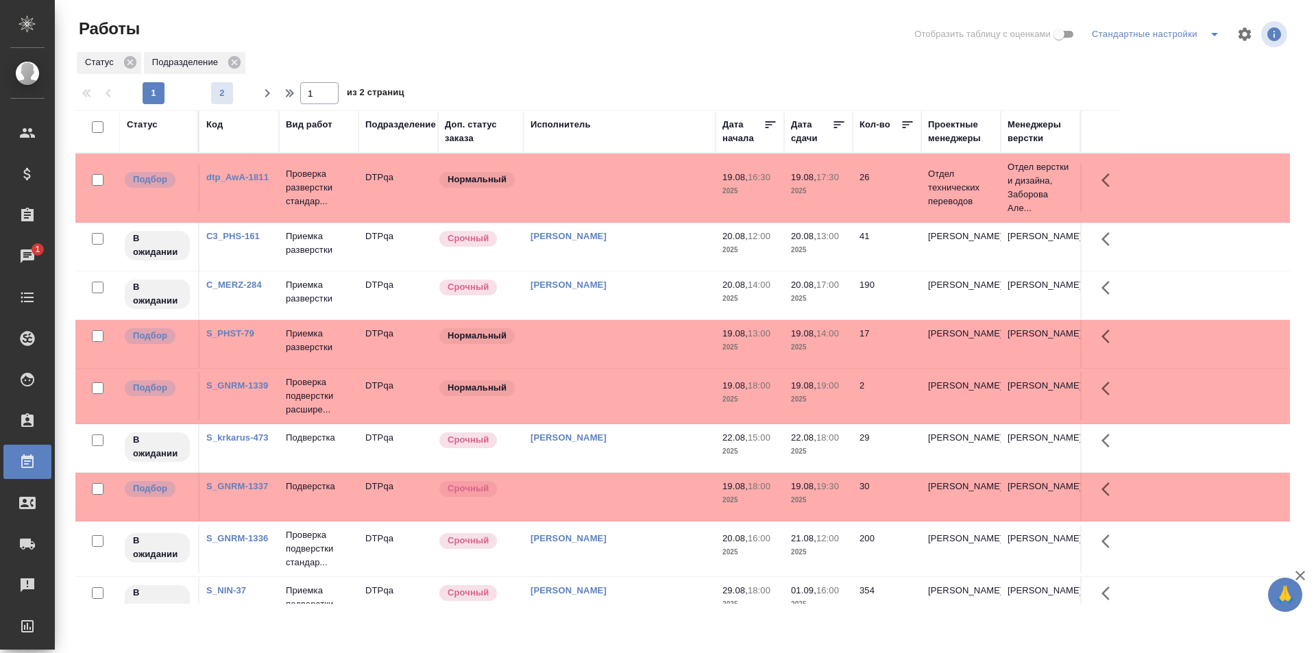
click at [228, 99] on span "2" at bounding box center [222, 93] width 22 height 14
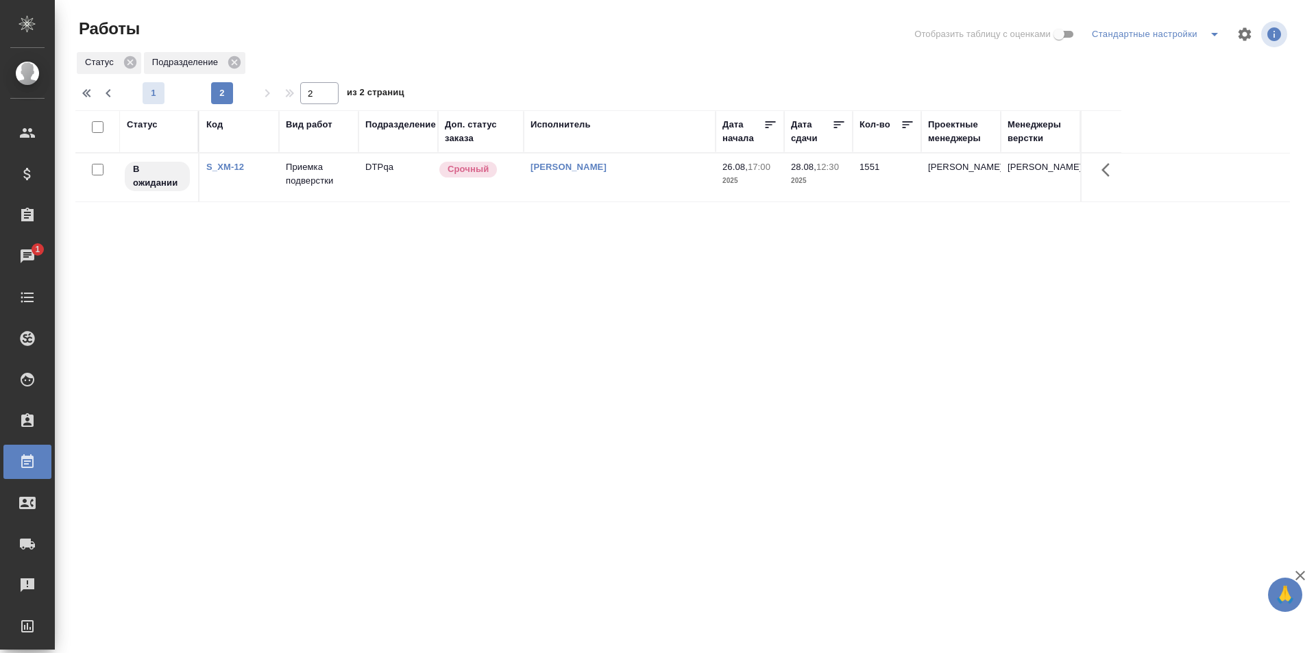
click at [152, 93] on span "1" at bounding box center [154, 93] width 22 height 14
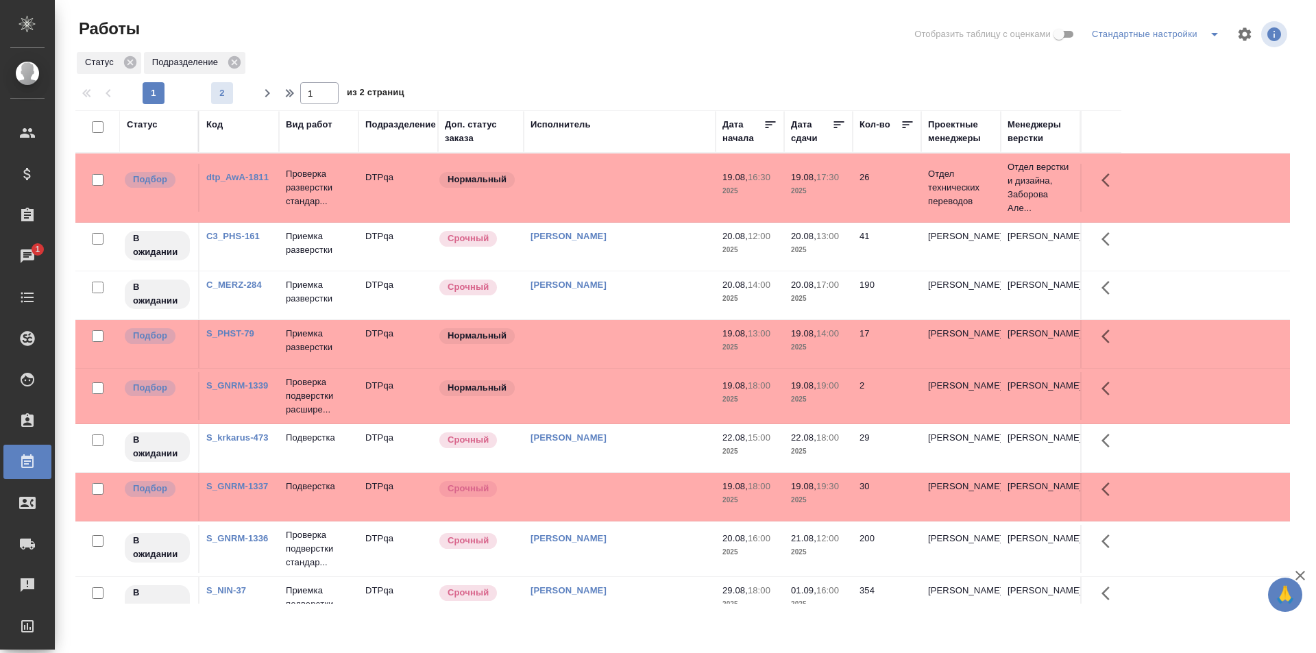
click at [228, 91] on span "2" at bounding box center [222, 93] width 22 height 14
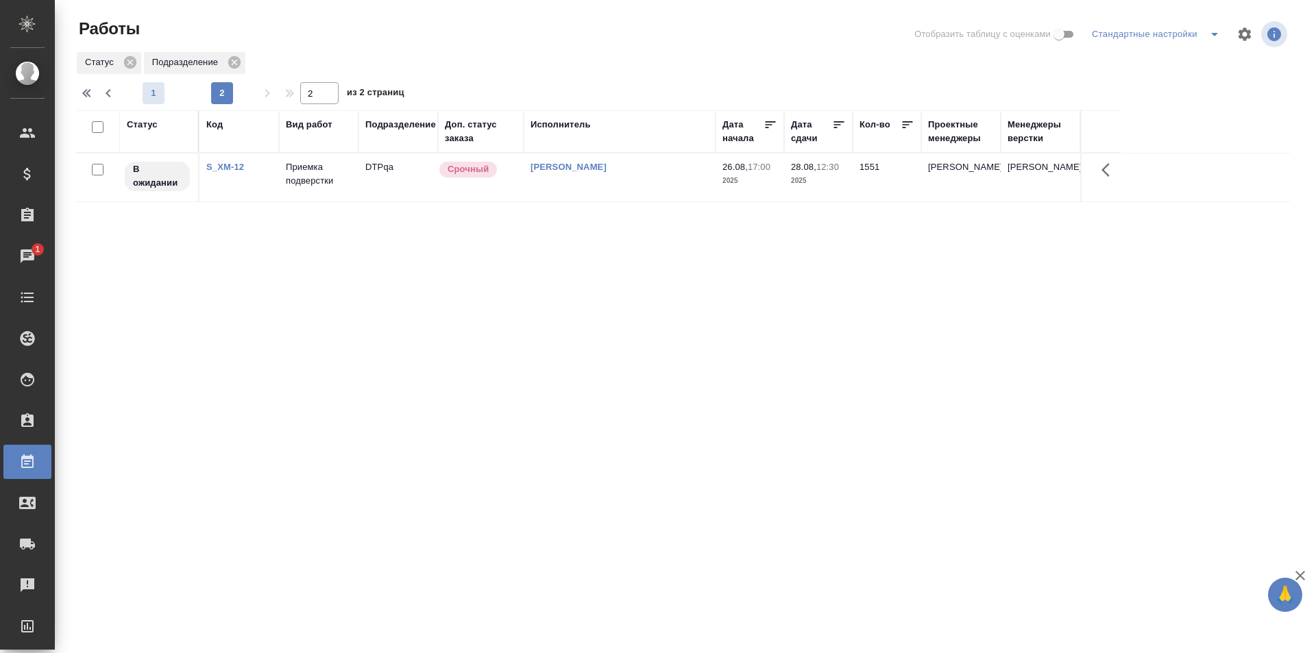
click at [156, 91] on span "1" at bounding box center [154, 93] width 22 height 14
type input "1"
